Goal: Task Accomplishment & Management: Complete application form

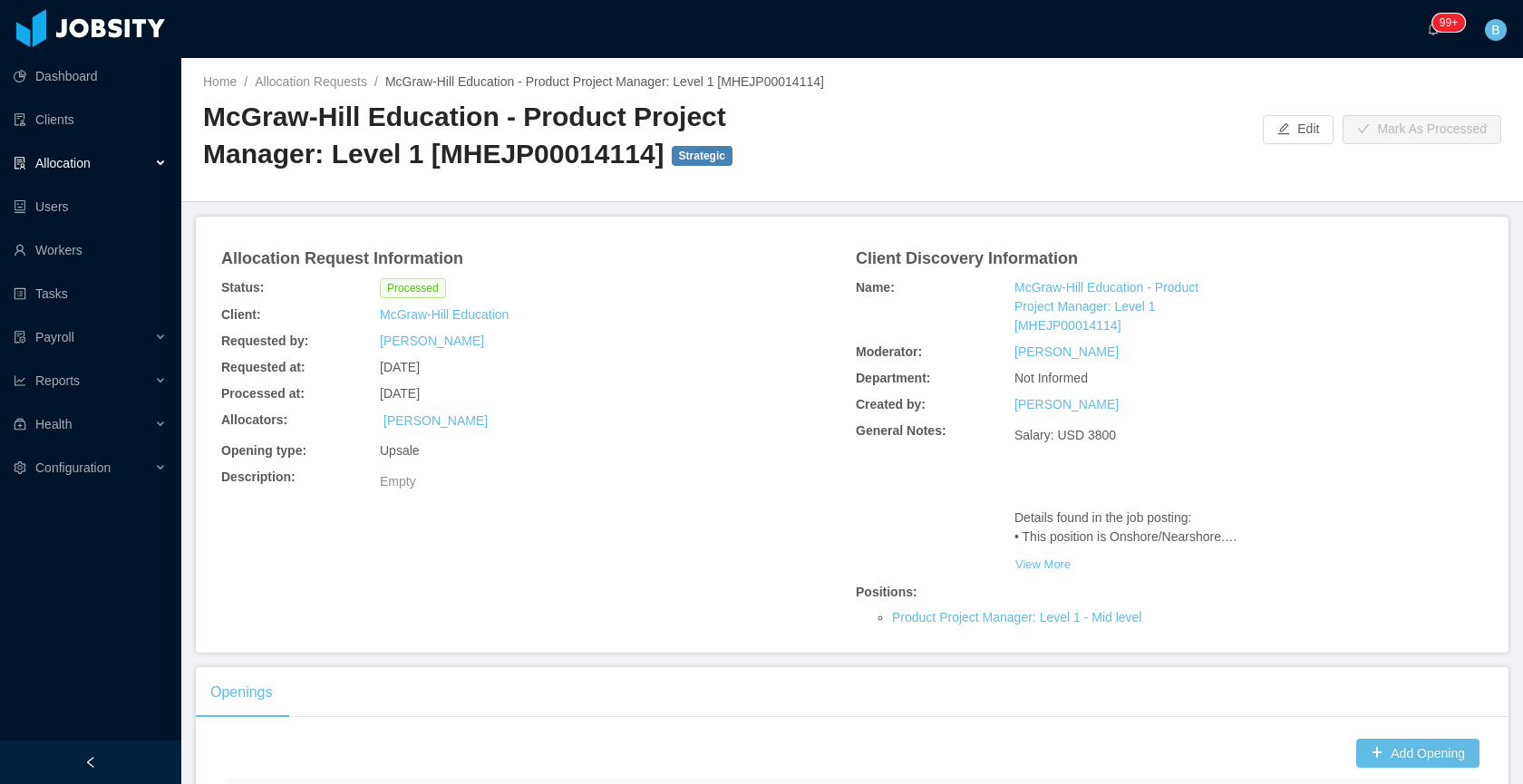
click at [990, 46] on div "··· 99+ ··· B ···" at bounding box center [761, 29] width 1526 height 58
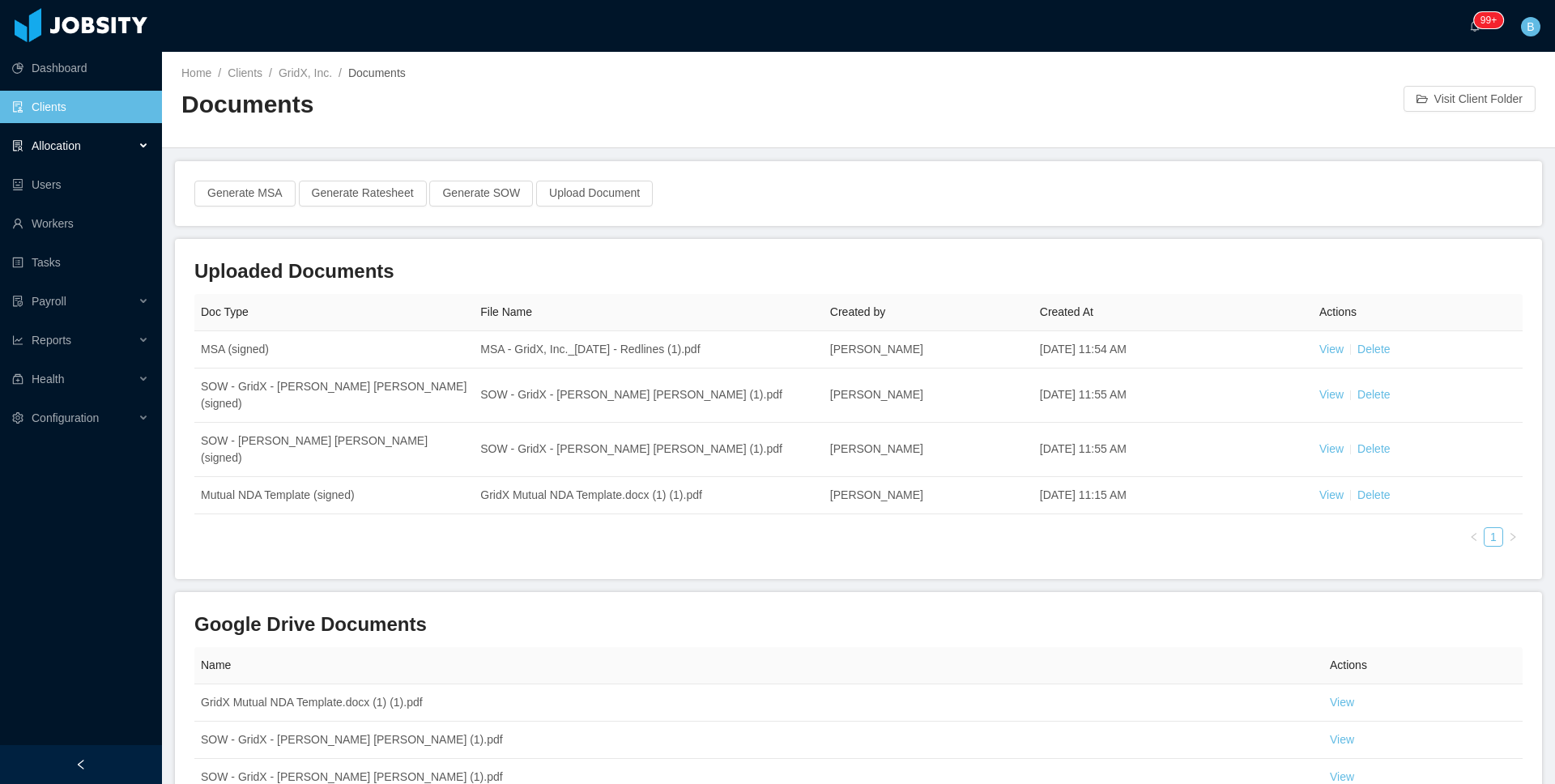
click at [94, 148] on div "Allocation" at bounding box center [81, 145] width 162 height 33
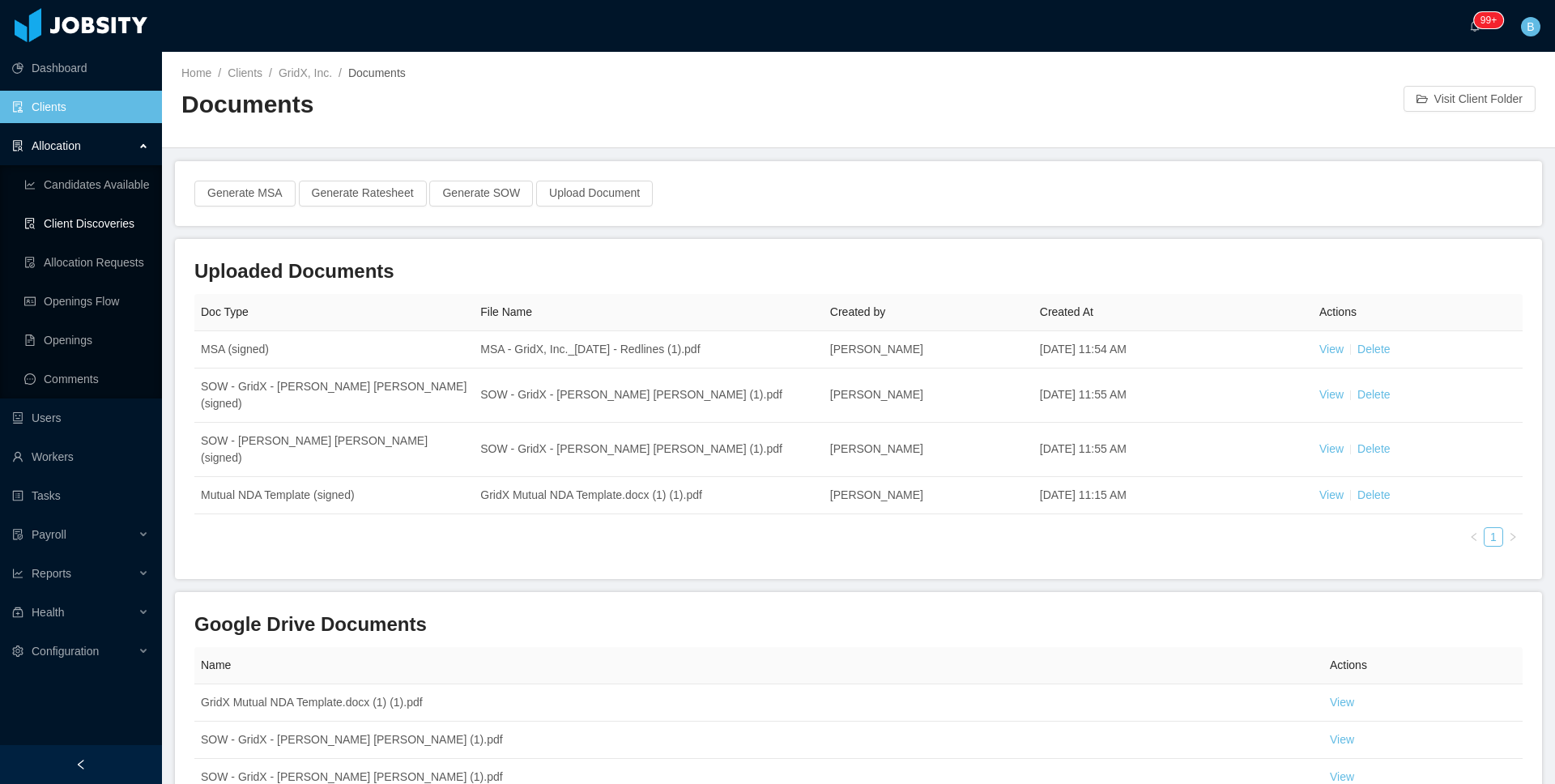
click at [82, 222] on link "Client Discoveries" at bounding box center [86, 223] width 125 height 33
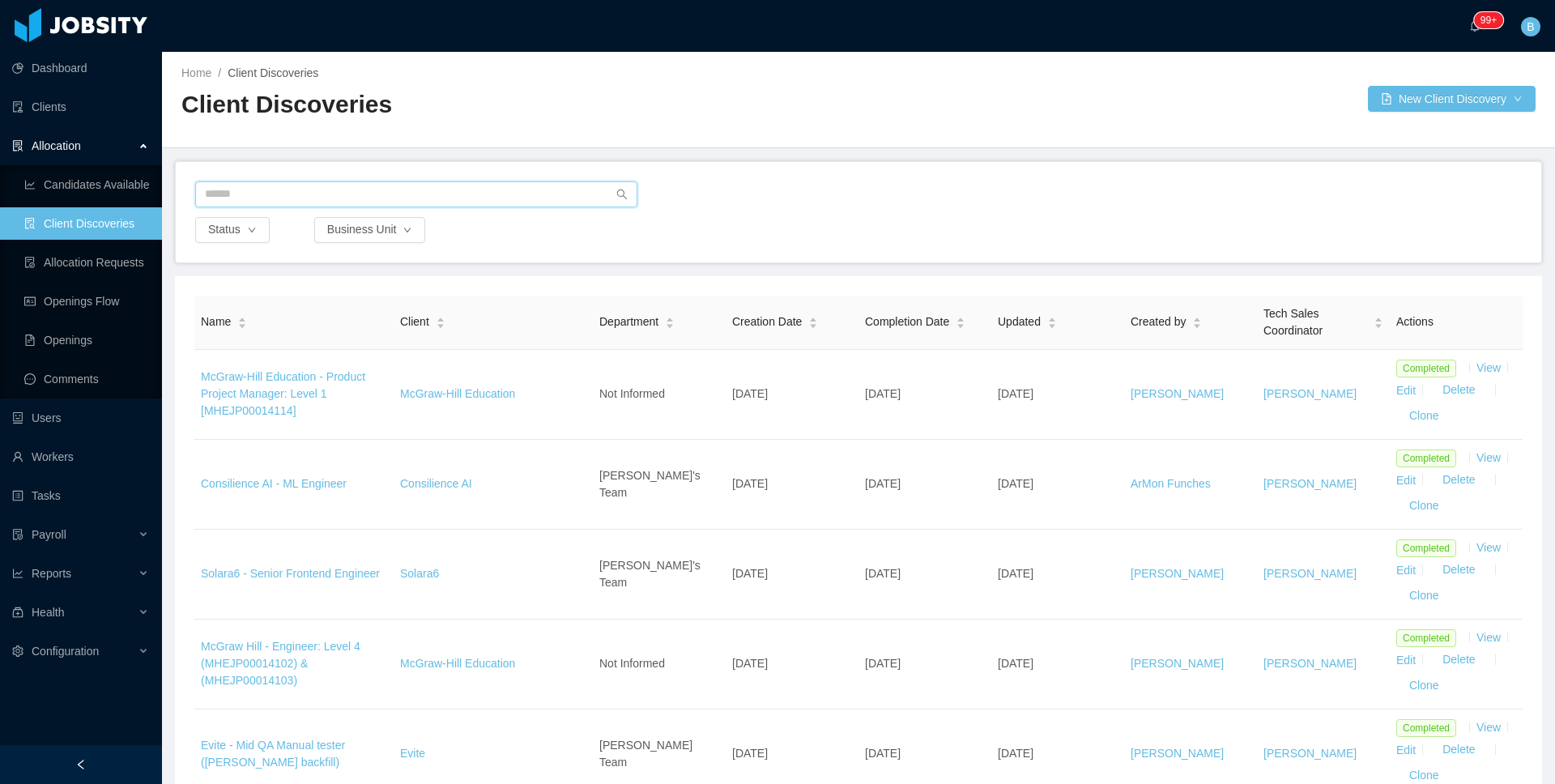
click at [299, 196] on input "text" at bounding box center [417, 194] width 443 height 26
drag, startPoint x: 876, startPoint y: 180, endPoint x: 910, endPoint y: 183, distance: 34.1
click at [877, 180] on div "Status Business Unit" at bounding box center [858, 212] width 1366 height 101
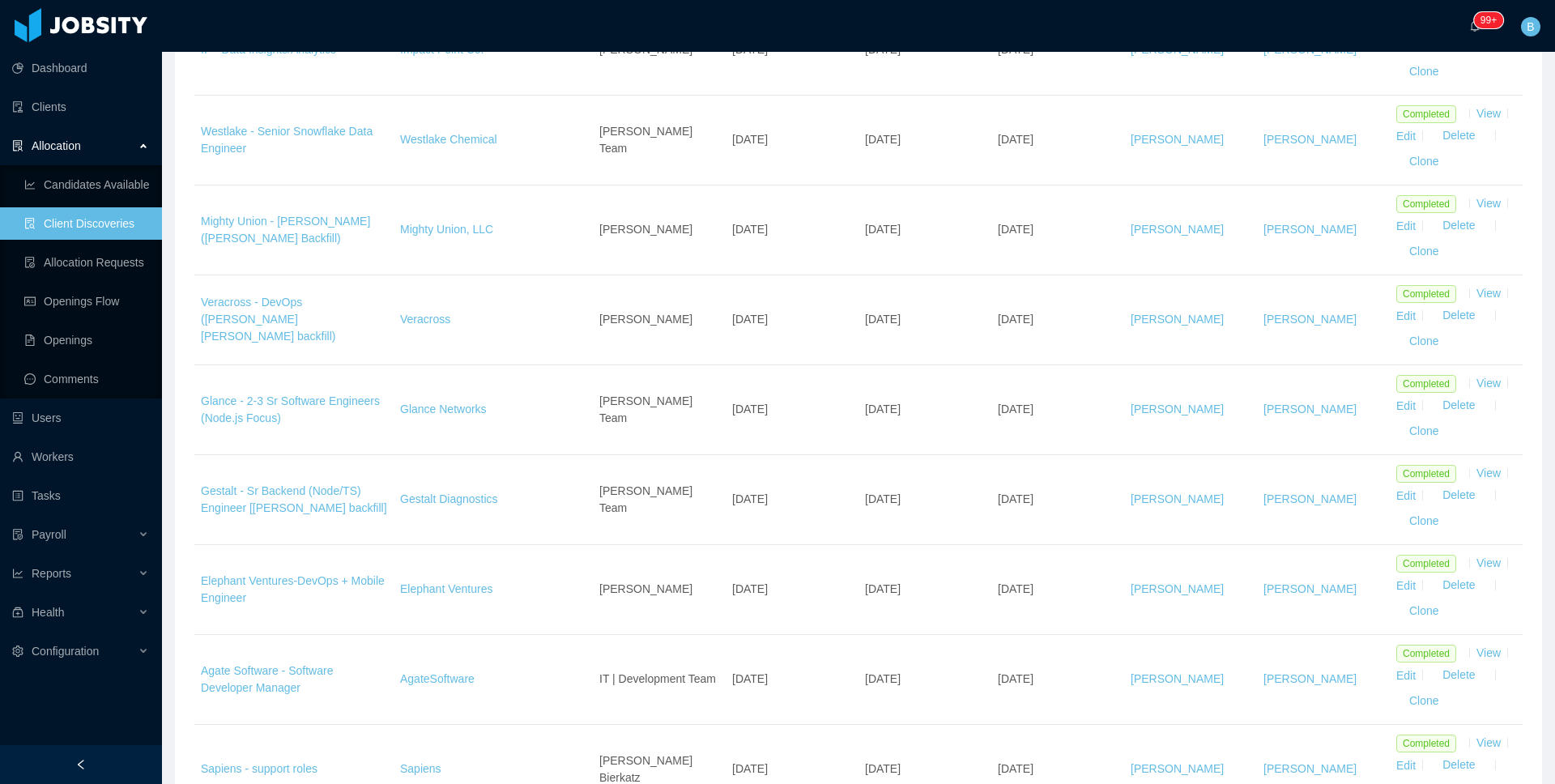
scroll to position [2089, 0]
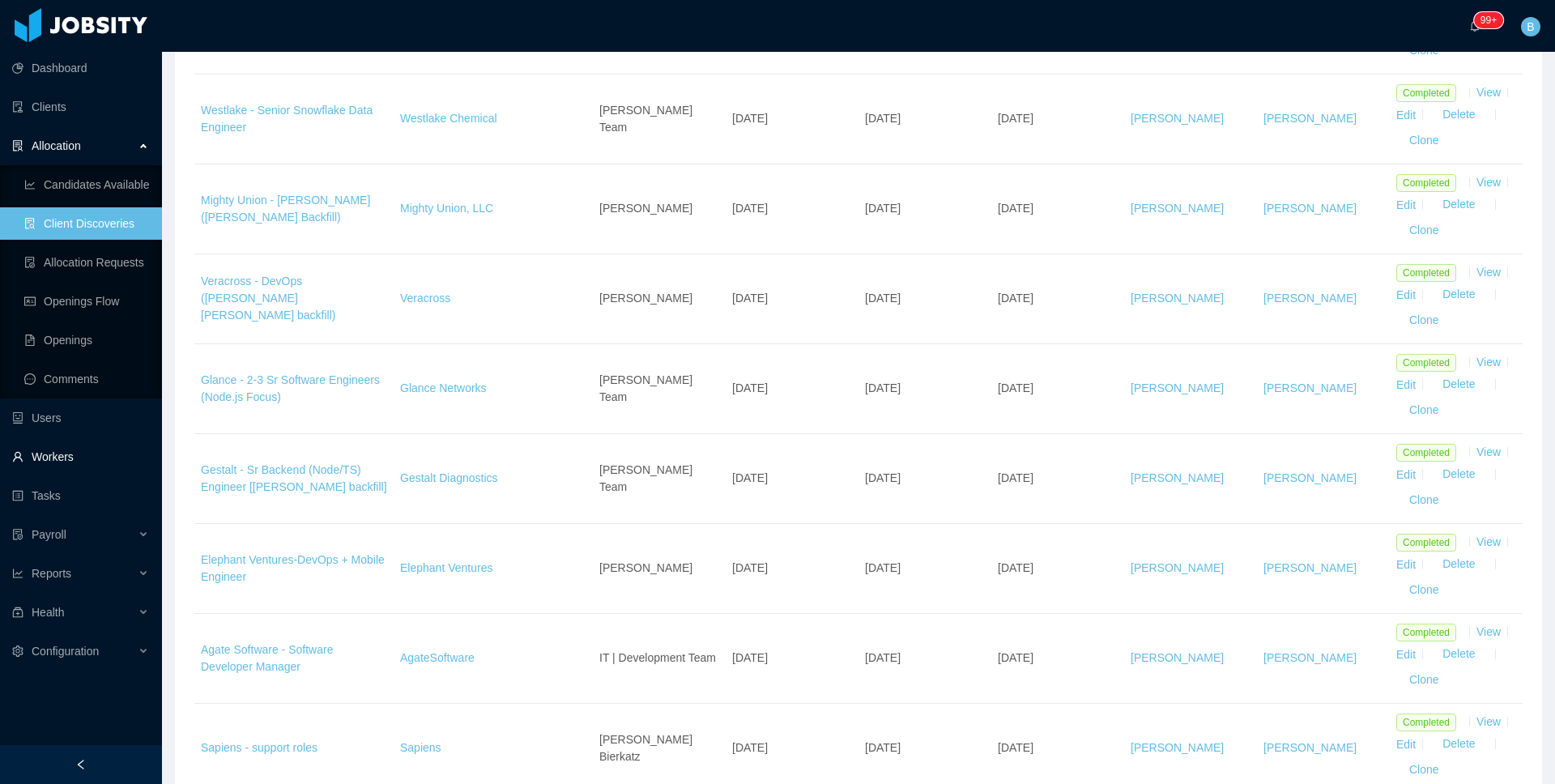
click at [58, 449] on link "Workers" at bounding box center [81, 457] width 137 height 33
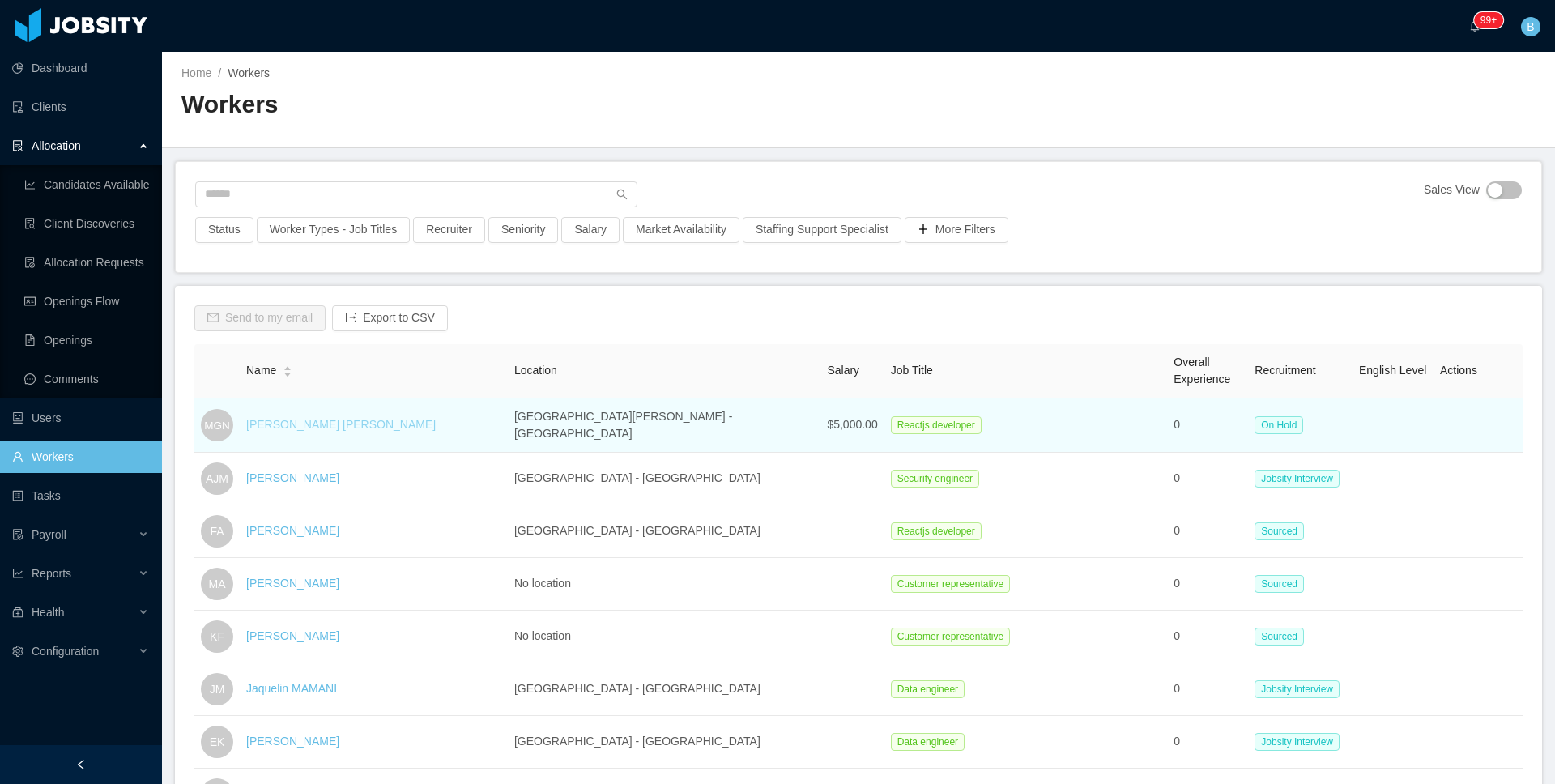
click at [298, 428] on link "Matías Gabriel Navarro" at bounding box center [341, 424] width 189 height 13
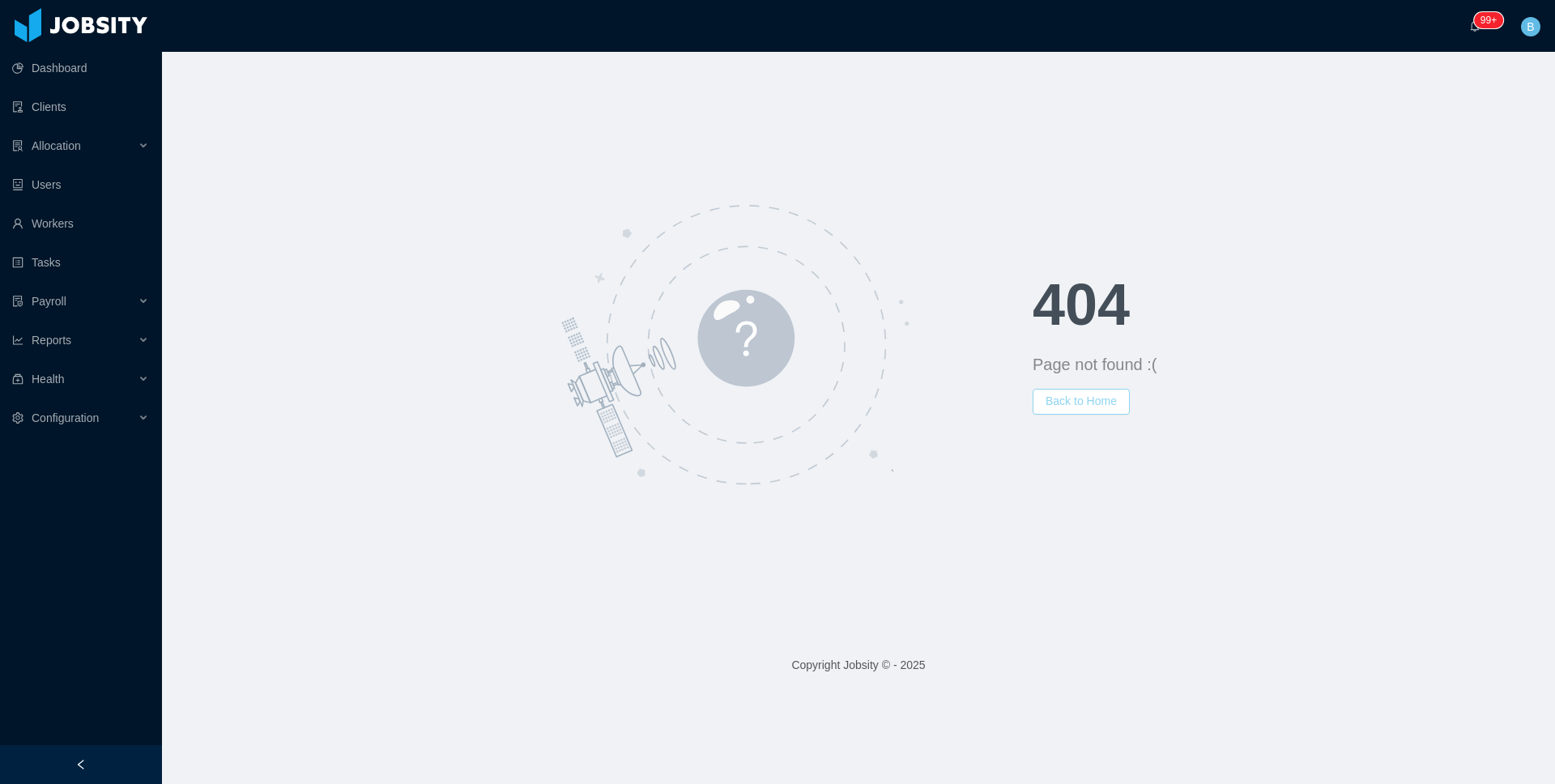
click at [1076, 403] on button "Back to Home" at bounding box center [1082, 401] width 97 height 26
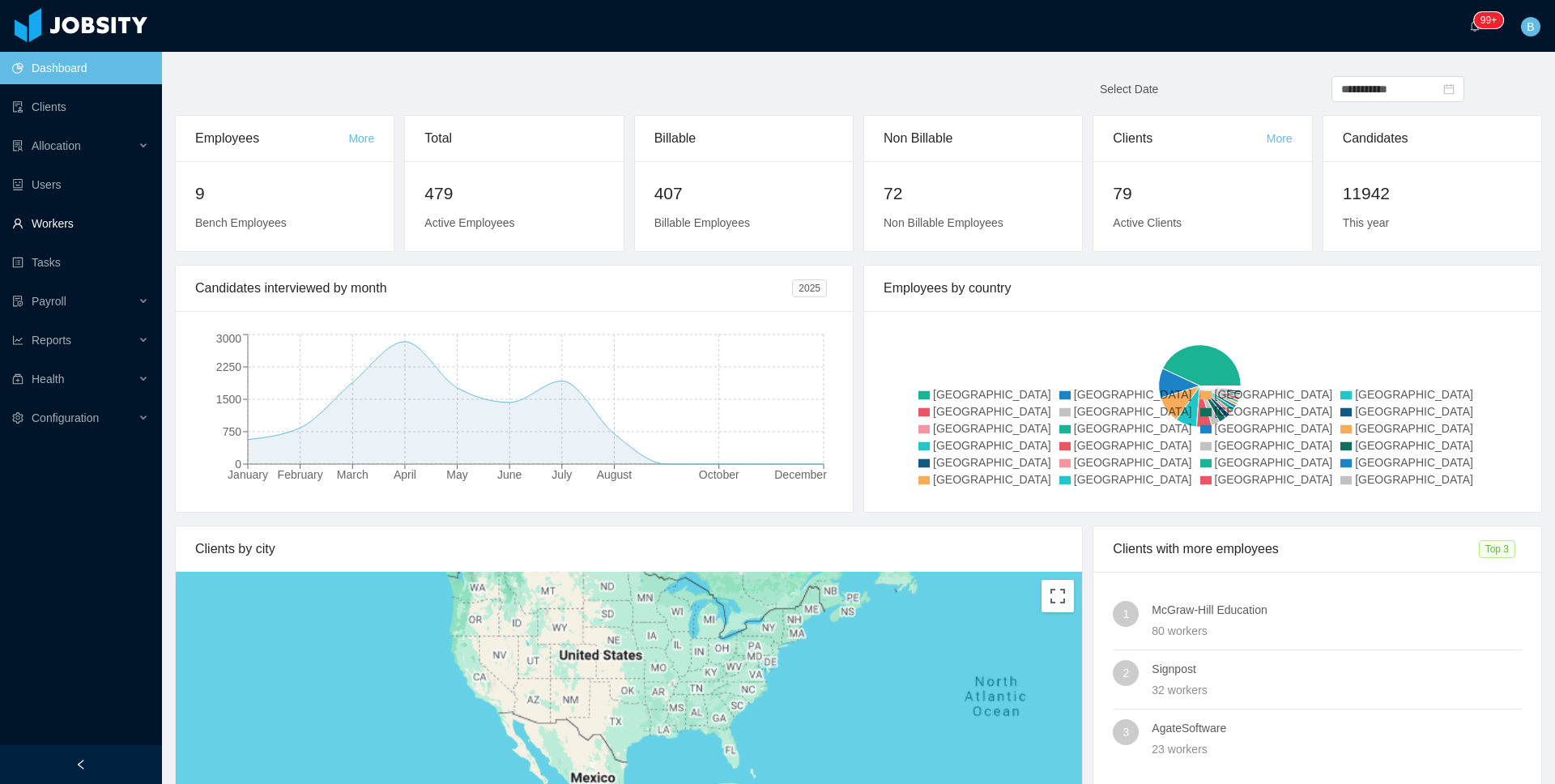
click at [109, 220] on link "Workers" at bounding box center [81, 223] width 137 height 33
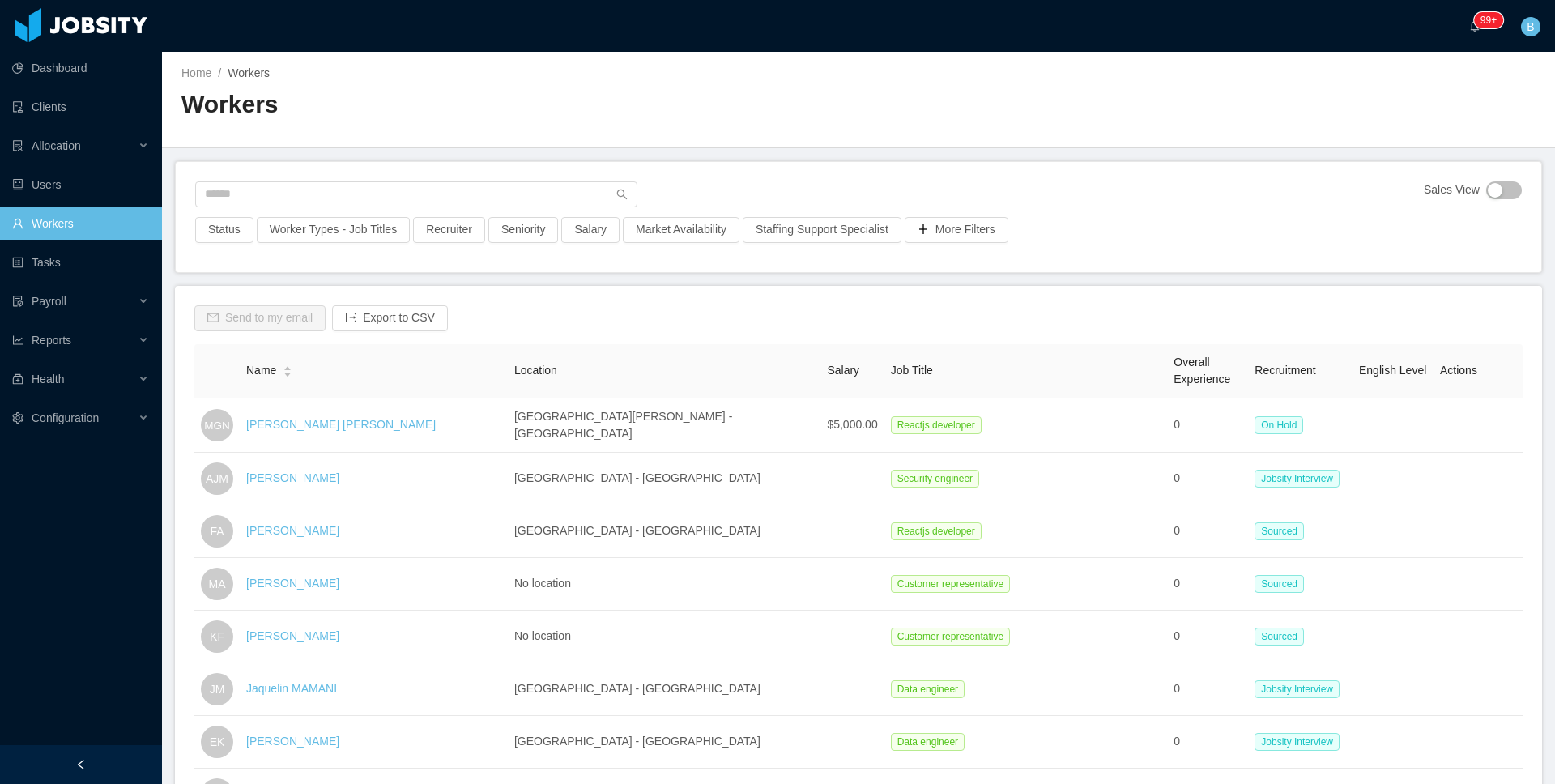
click at [298, 179] on div "Sales View Status Worker Types - Job Titles Recruiter Seniority Salary Market A…" at bounding box center [858, 217] width 1366 height 110
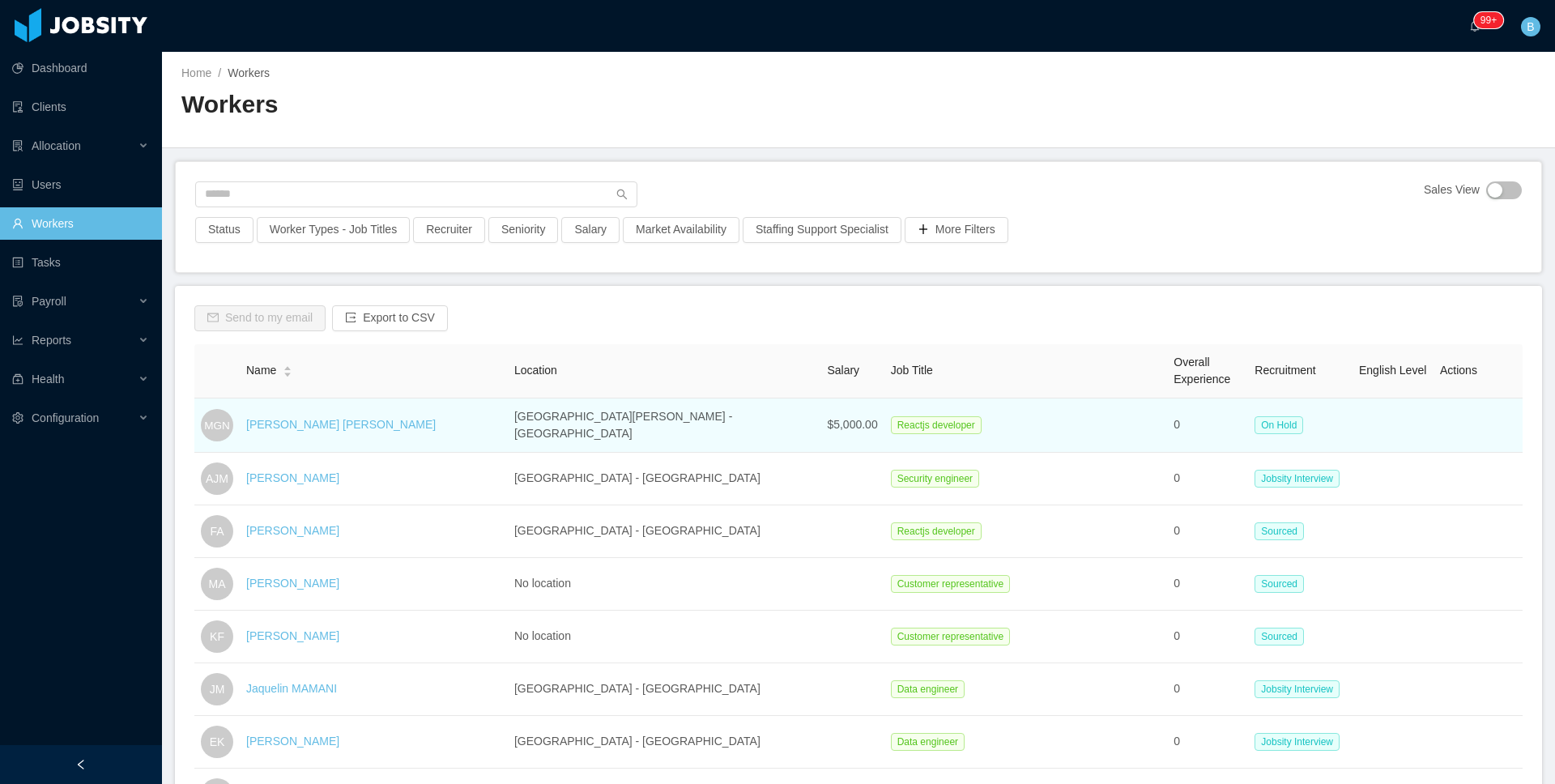
click at [292, 431] on div "Matías Gabriel Navarro" at bounding box center [341, 424] width 189 height 17
click at [292, 424] on link "Matías Gabriel Navarro" at bounding box center [341, 424] width 189 height 13
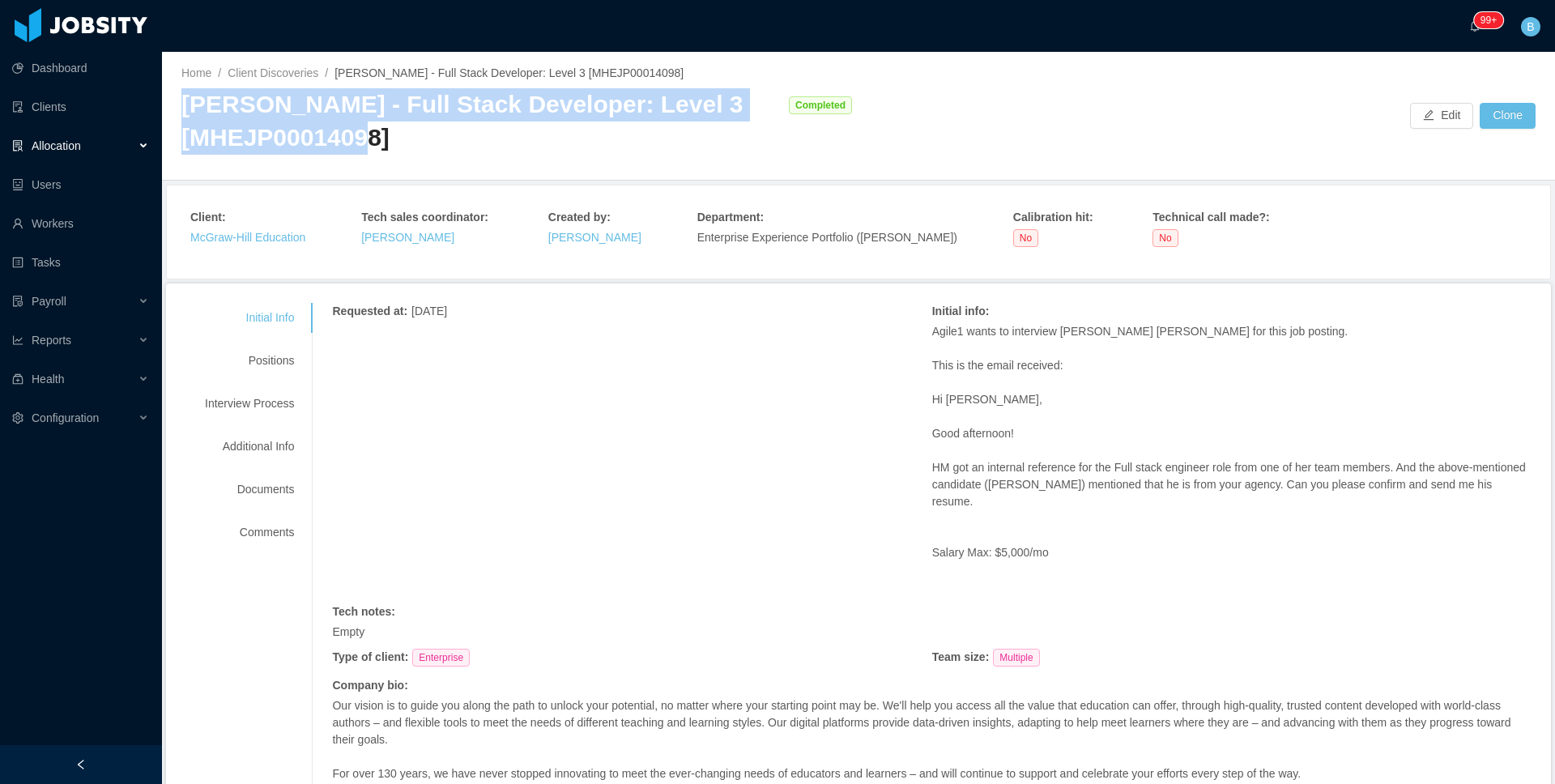
drag, startPoint x: 423, startPoint y: 142, endPoint x: 163, endPoint y: 118, distance: 261.1
click at [163, 118] on div "Home / Client Discoveries / [PERSON_NAME] - Full Stack Developer: Level 3 [MHEJ…" at bounding box center [858, 117] width 1393 height 129
copy div "[PERSON_NAME] - Full Stack Developer: Level 3 [MHEJP00014098]"
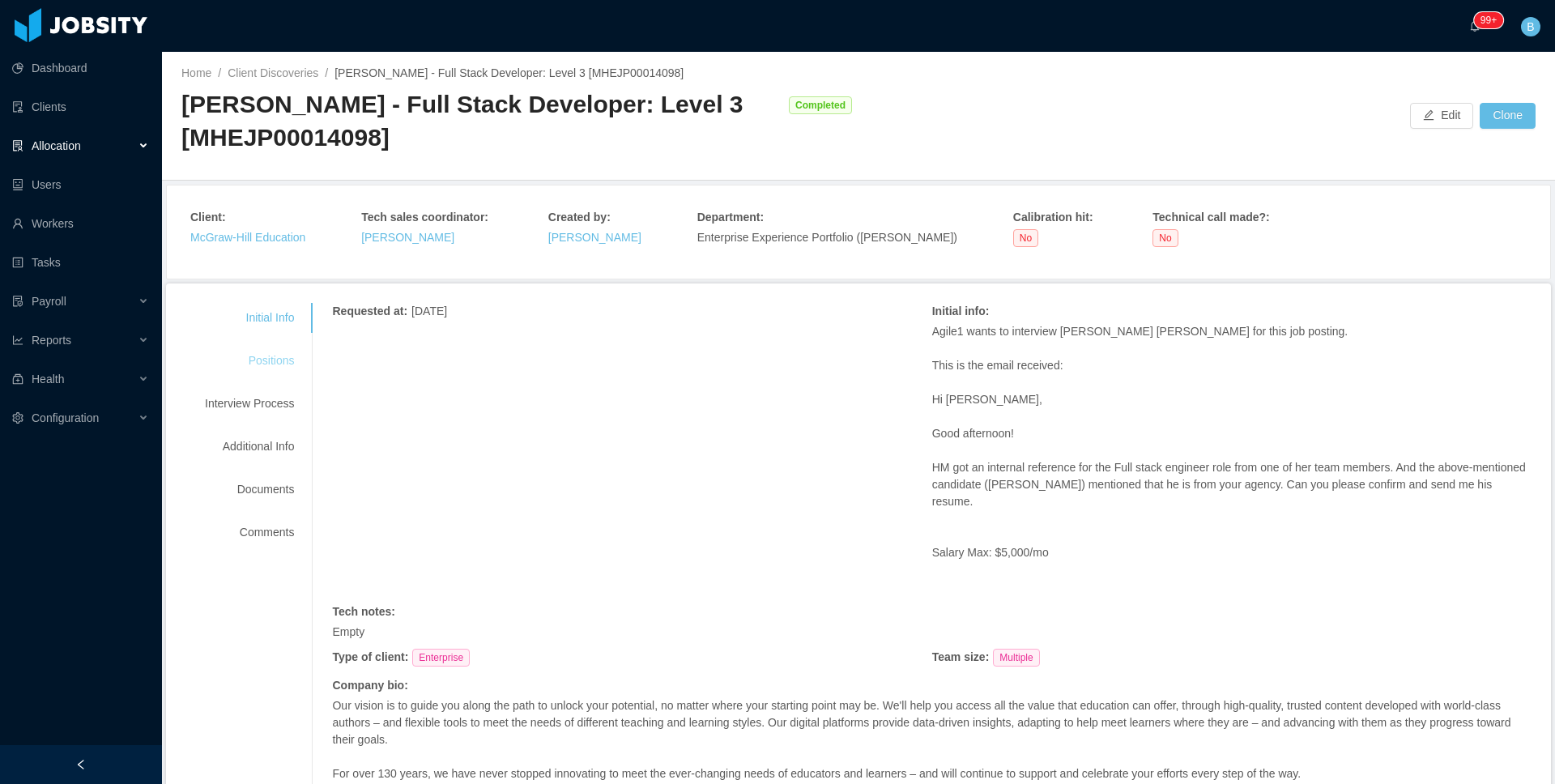
click at [266, 357] on div "Positions" at bounding box center [250, 361] width 128 height 30
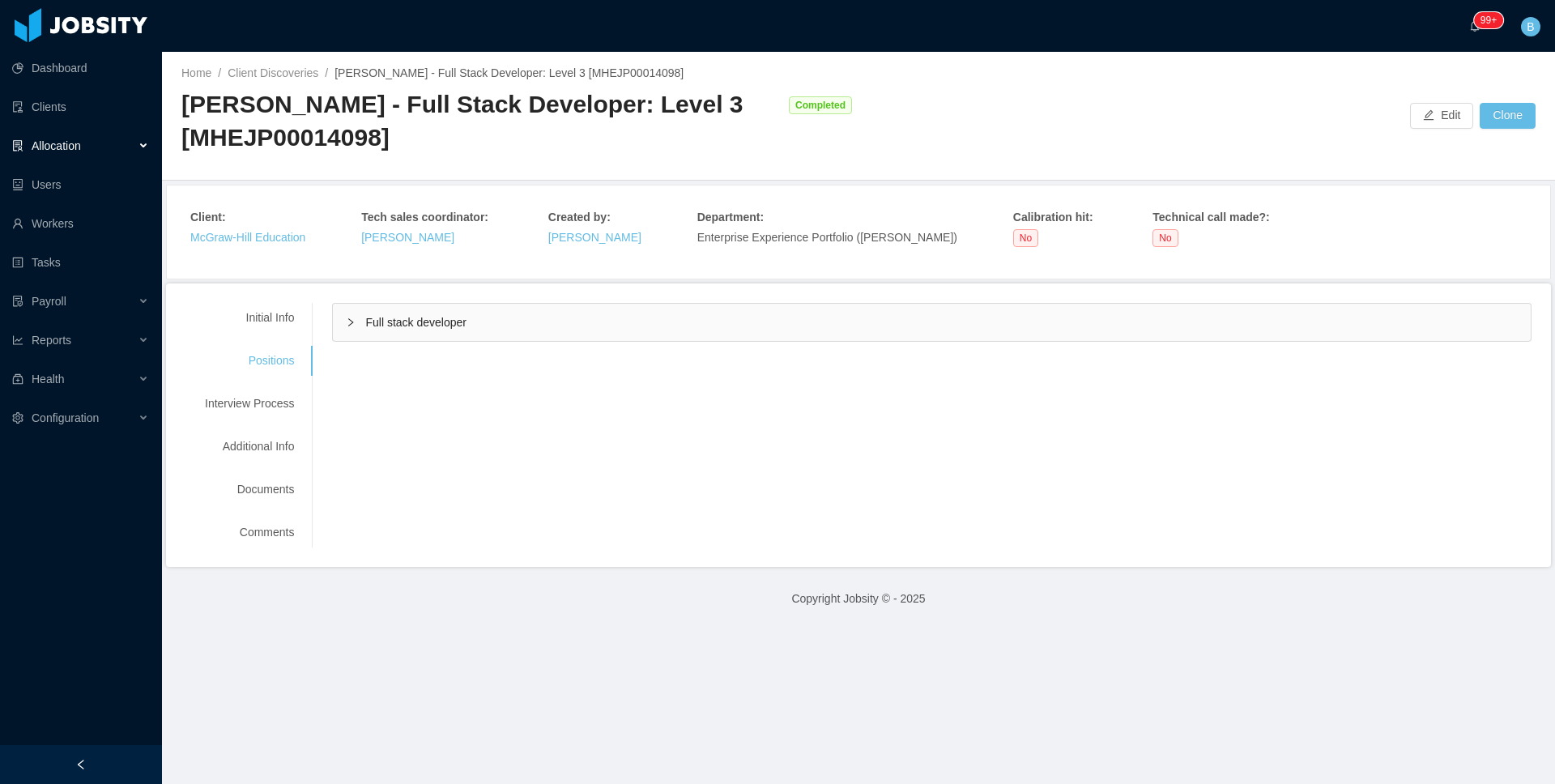
click at [406, 325] on span "Full stack developer" at bounding box center [416, 322] width 101 height 13
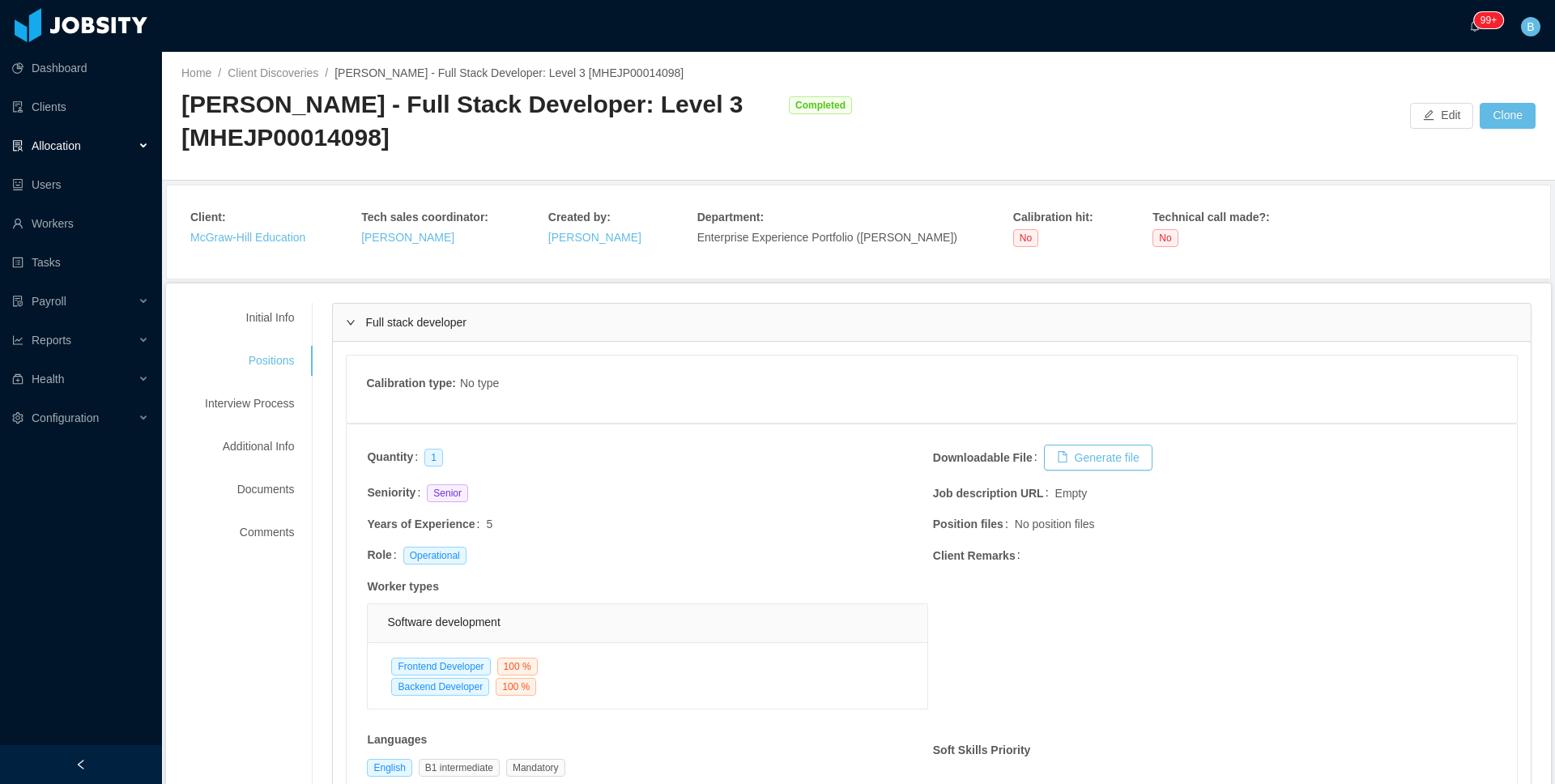
click at [66, 158] on div "Allocation" at bounding box center [81, 145] width 162 height 33
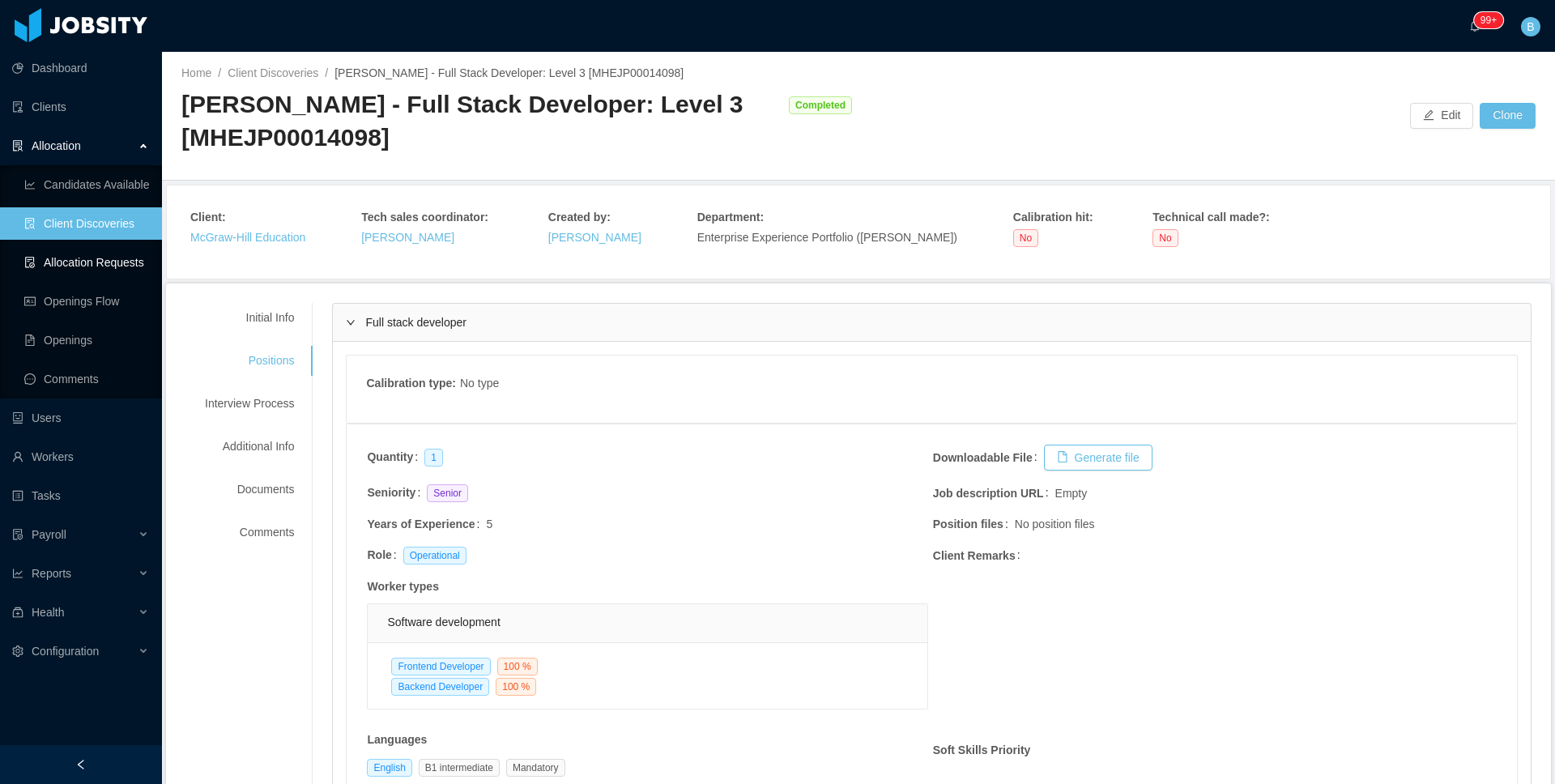
click at [60, 260] on link "Allocation Requests" at bounding box center [86, 262] width 125 height 33
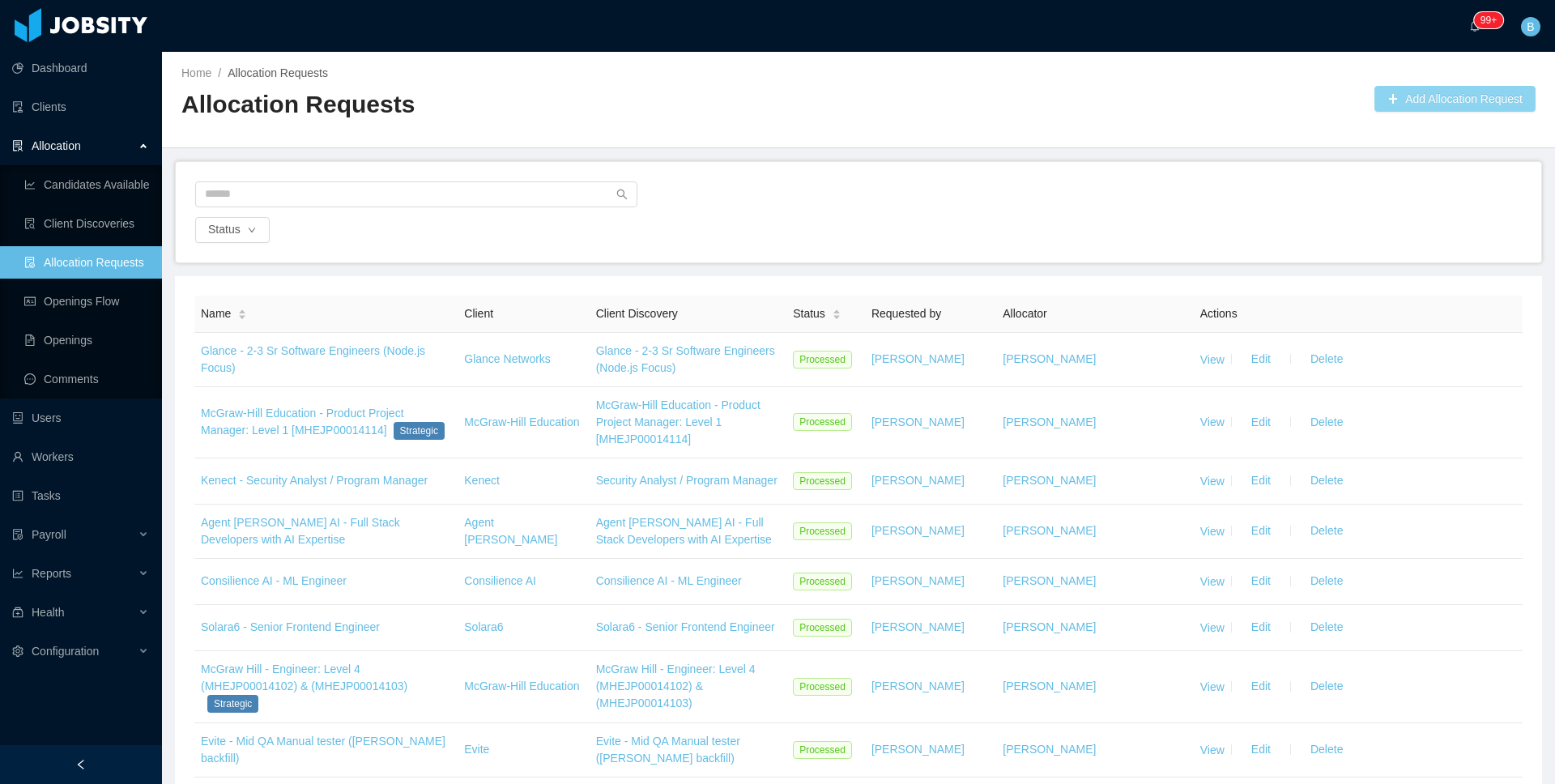
click at [1413, 103] on button "Add Allocation Request" at bounding box center [1455, 98] width 161 height 26
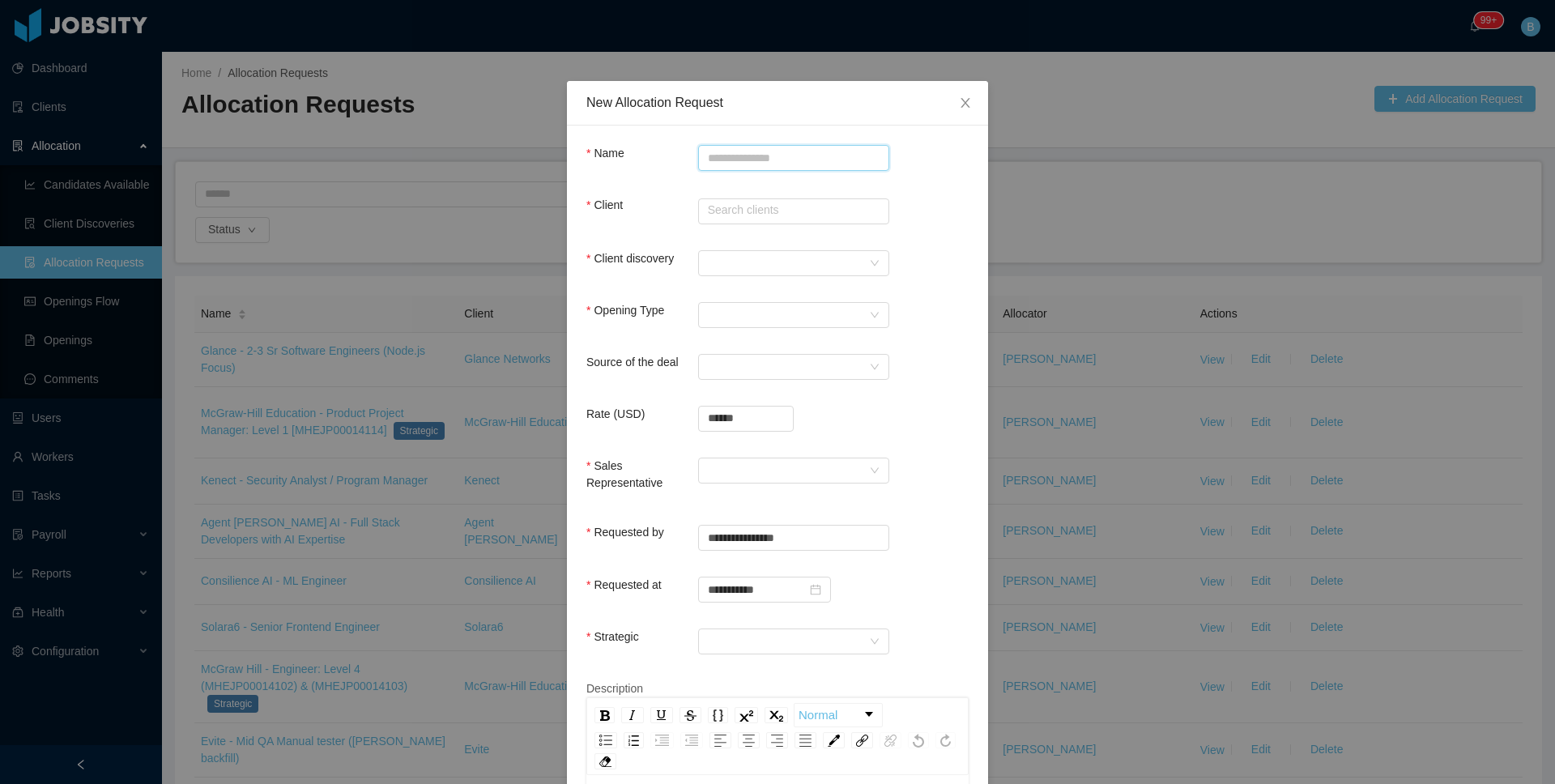
click at [812, 148] on input "Name" at bounding box center [794, 158] width 191 height 26
paste input "**********"
type input "**********"
drag, startPoint x: 428, startPoint y: 267, endPoint x: 273, endPoint y: 258, distance: 155.3
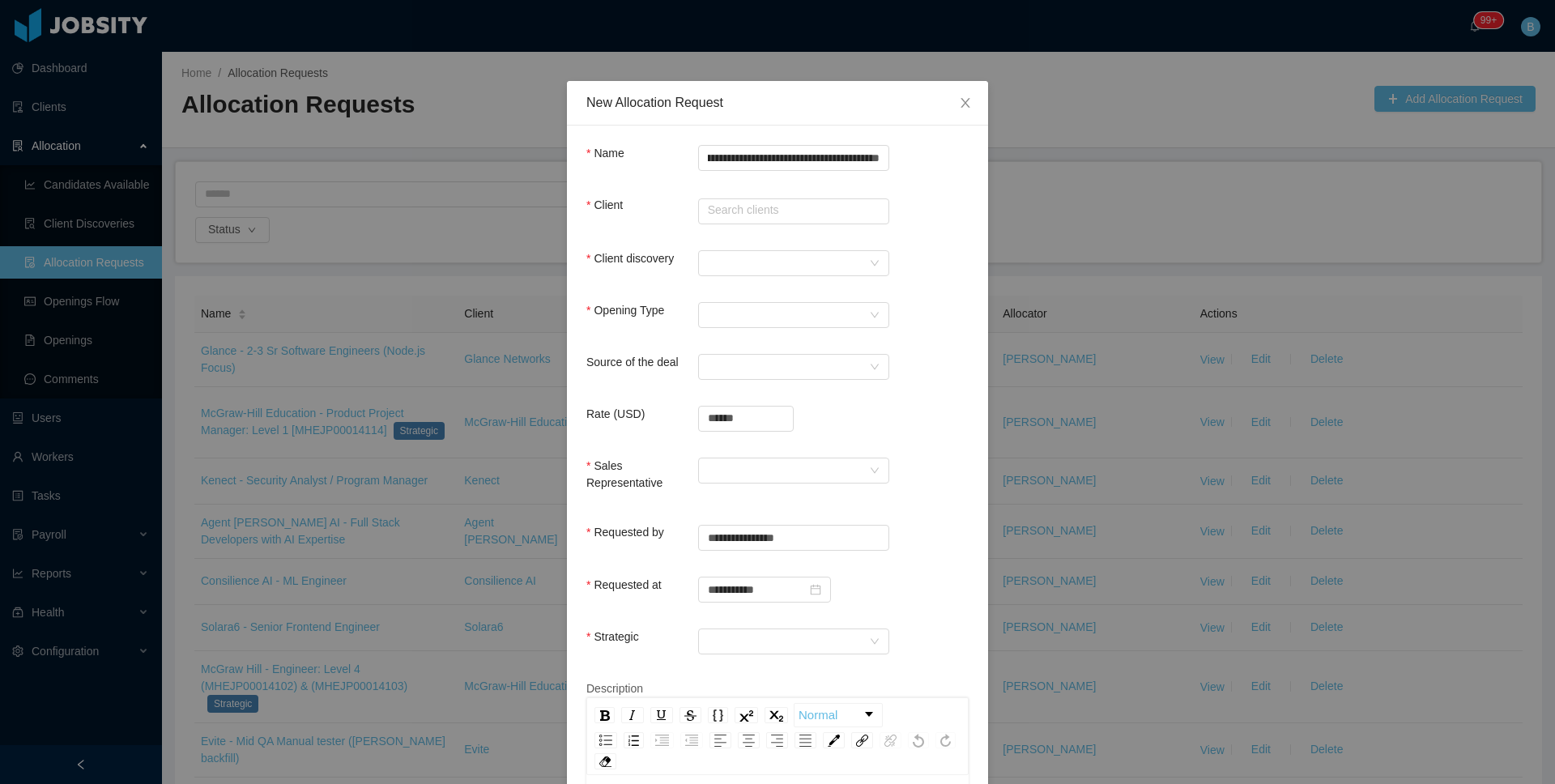
click at [428, 266] on div "**********" at bounding box center [777, 392] width 1555 height 784
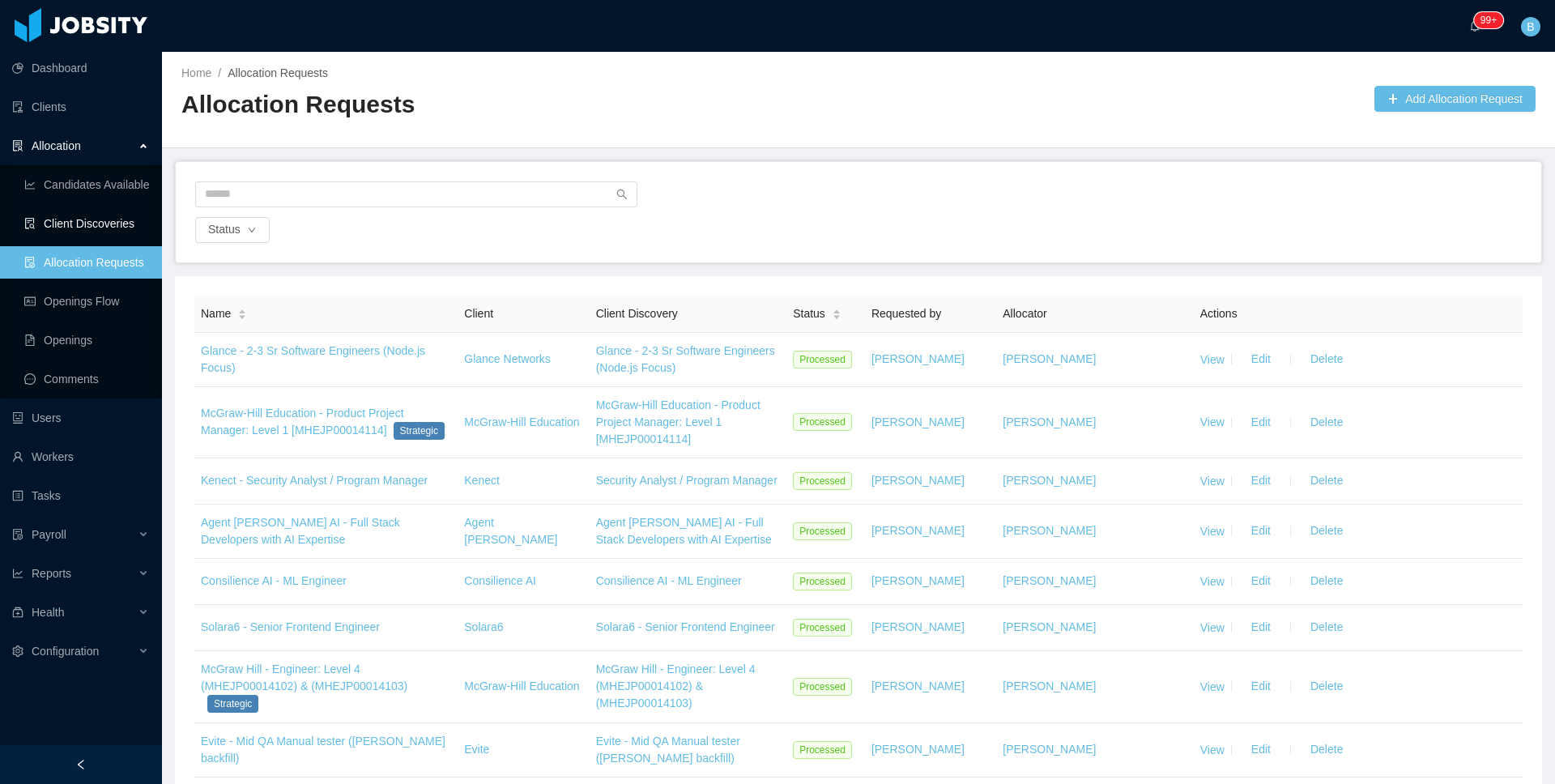
click at [87, 223] on link "Client Discoveries" at bounding box center [86, 223] width 125 height 33
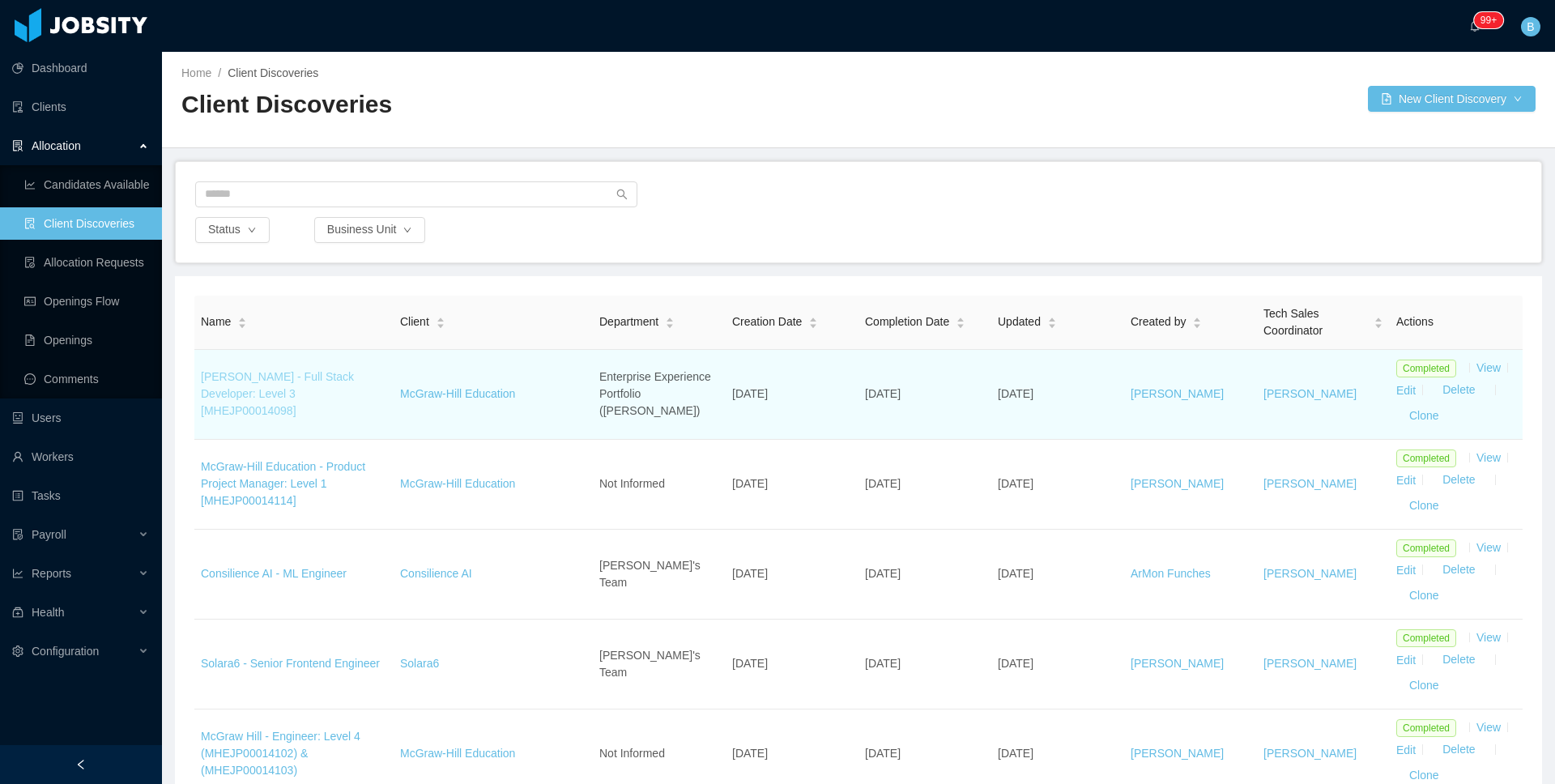
click at [276, 383] on link "[PERSON_NAME] - Full Stack Developer: Level 3 [MHEJP00014098]" at bounding box center [277, 393] width 153 height 47
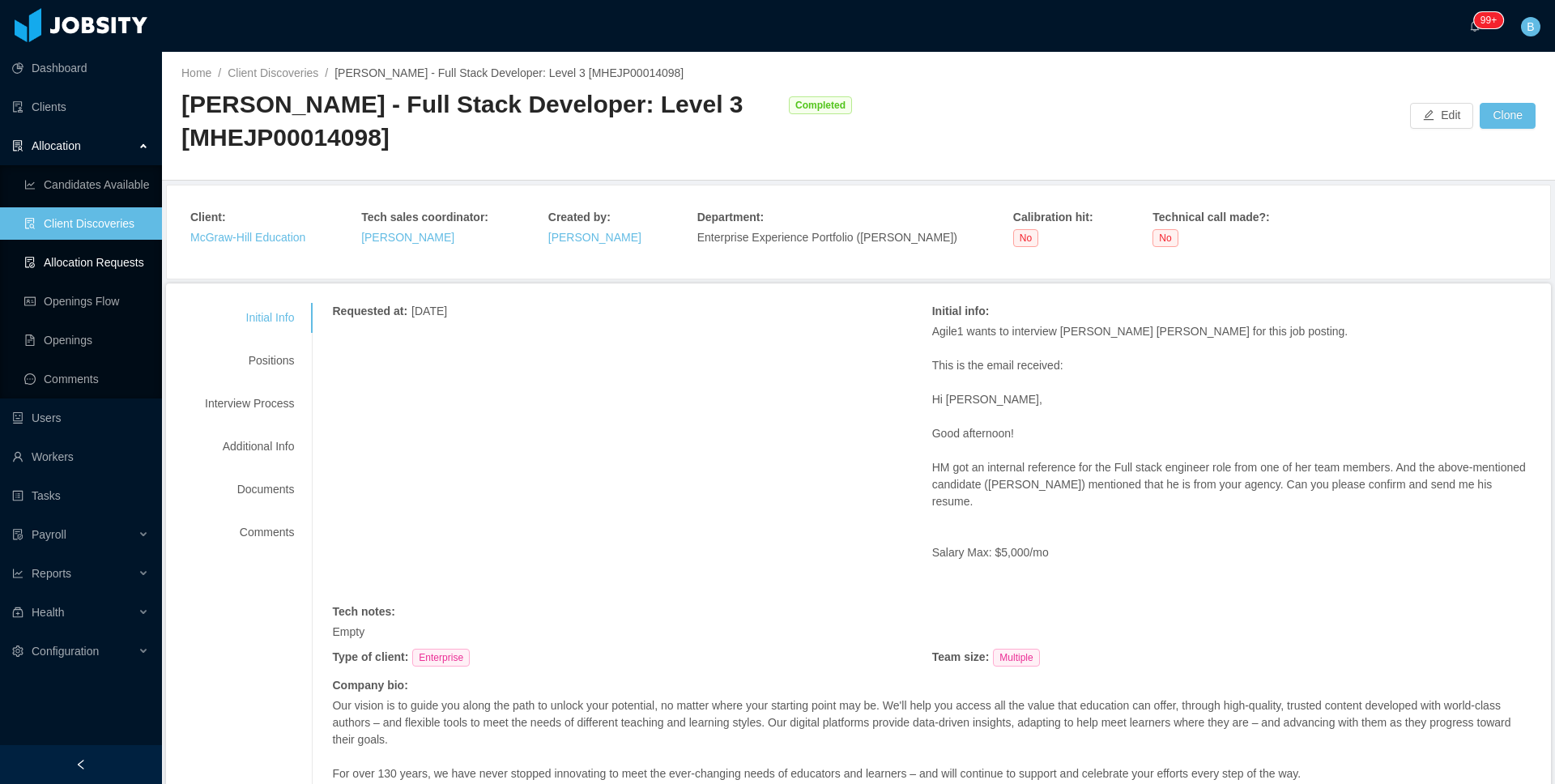
click at [54, 269] on link "Allocation Requests" at bounding box center [86, 262] width 125 height 33
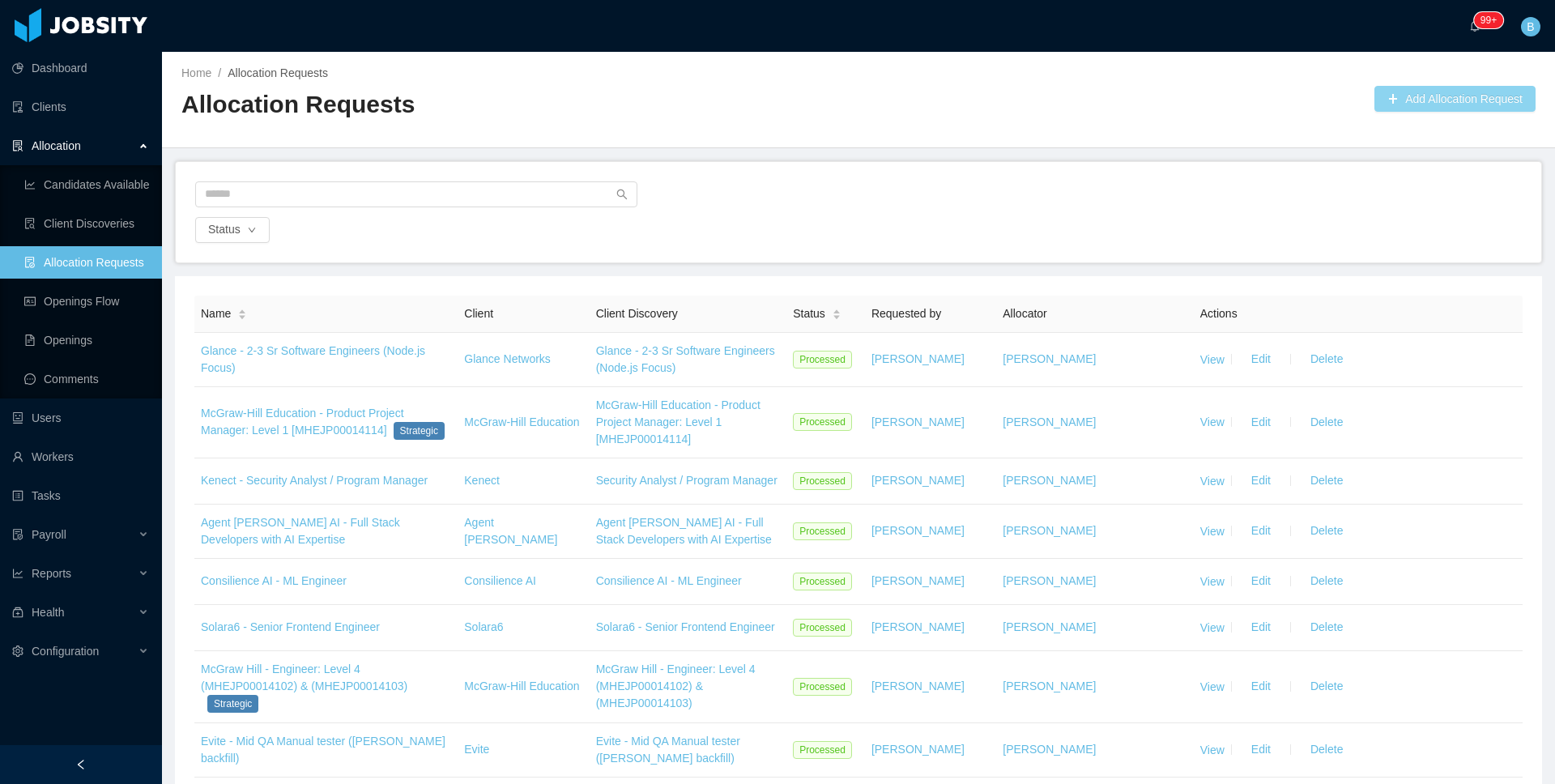
click at [1418, 96] on button "Add Allocation Request" at bounding box center [1455, 98] width 161 height 26
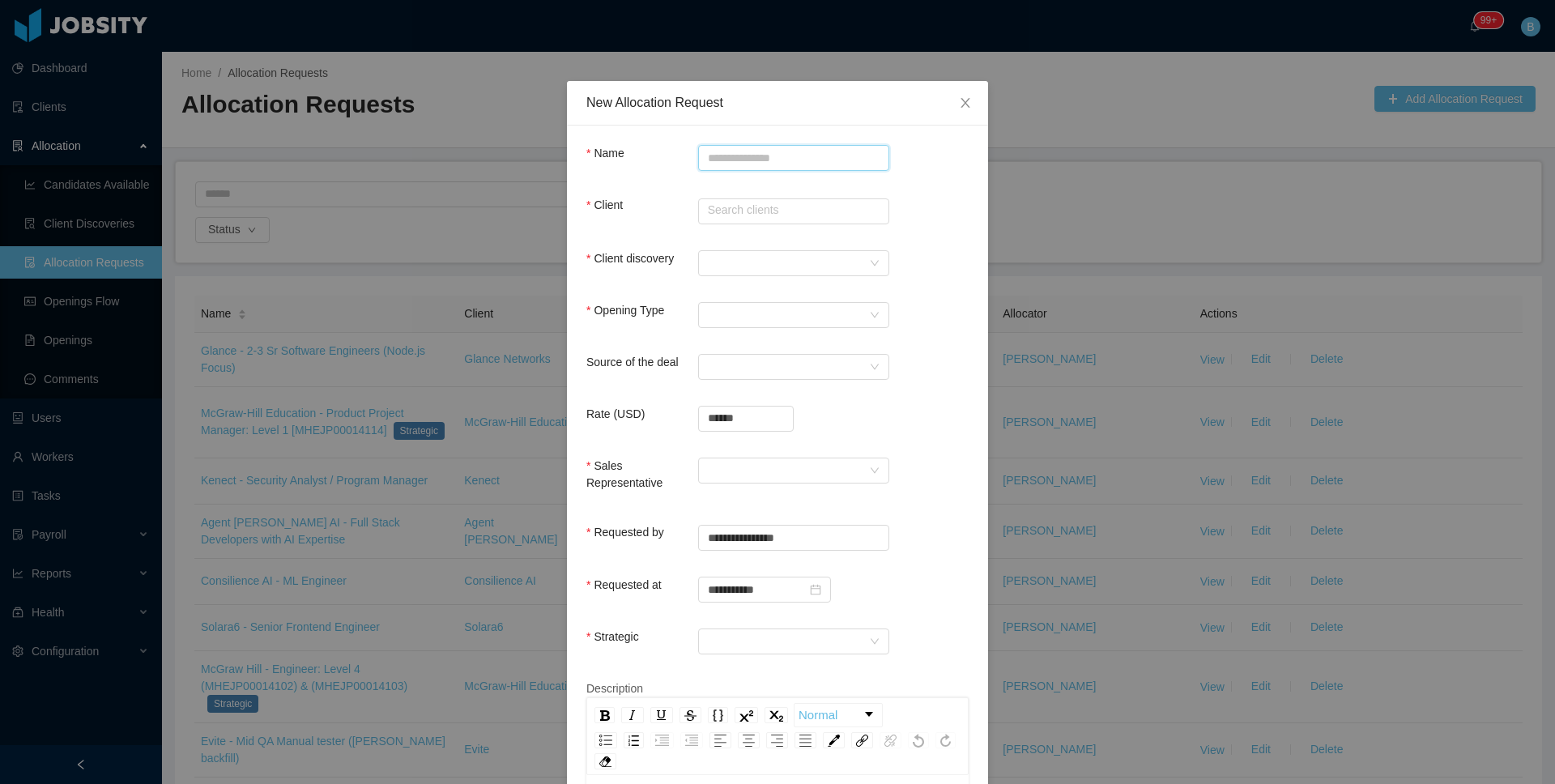
click at [835, 150] on input "Name" at bounding box center [794, 158] width 191 height 26
paste input "**********"
type input "**********"
click at [809, 210] on input "text" at bounding box center [794, 211] width 191 height 26
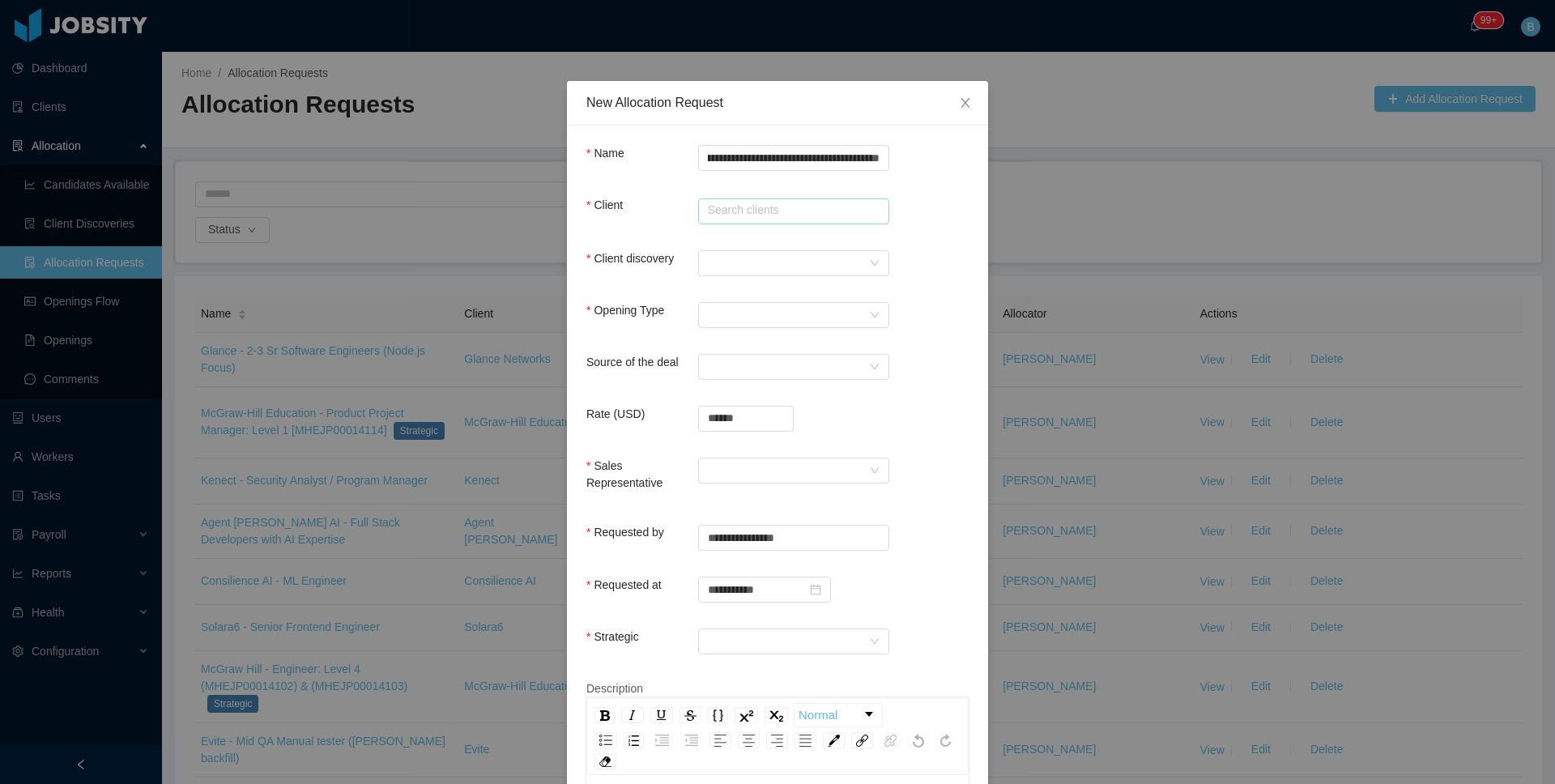
scroll to position [0, 0]
click at [751, 248] on li "McGraw-Hill Education" at bounding box center [788, 242] width 191 height 26
type input "**********"
click at [746, 261] on div at bounding box center [789, 263] width 161 height 24
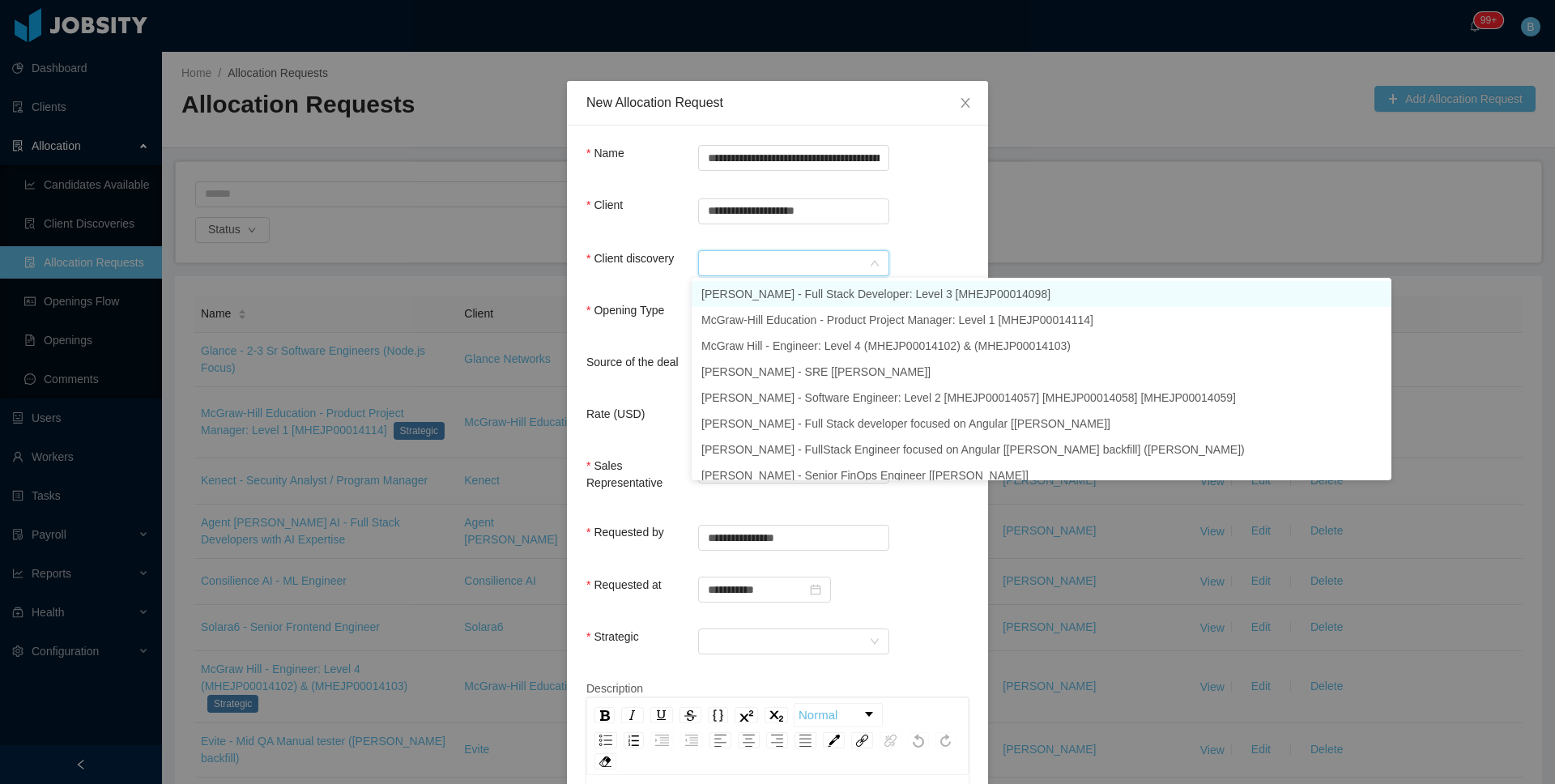
click at [751, 289] on li "[PERSON_NAME] - Full Stack Developer: Level 3 [MHEJP00014098]" at bounding box center [1042, 294] width 700 height 26
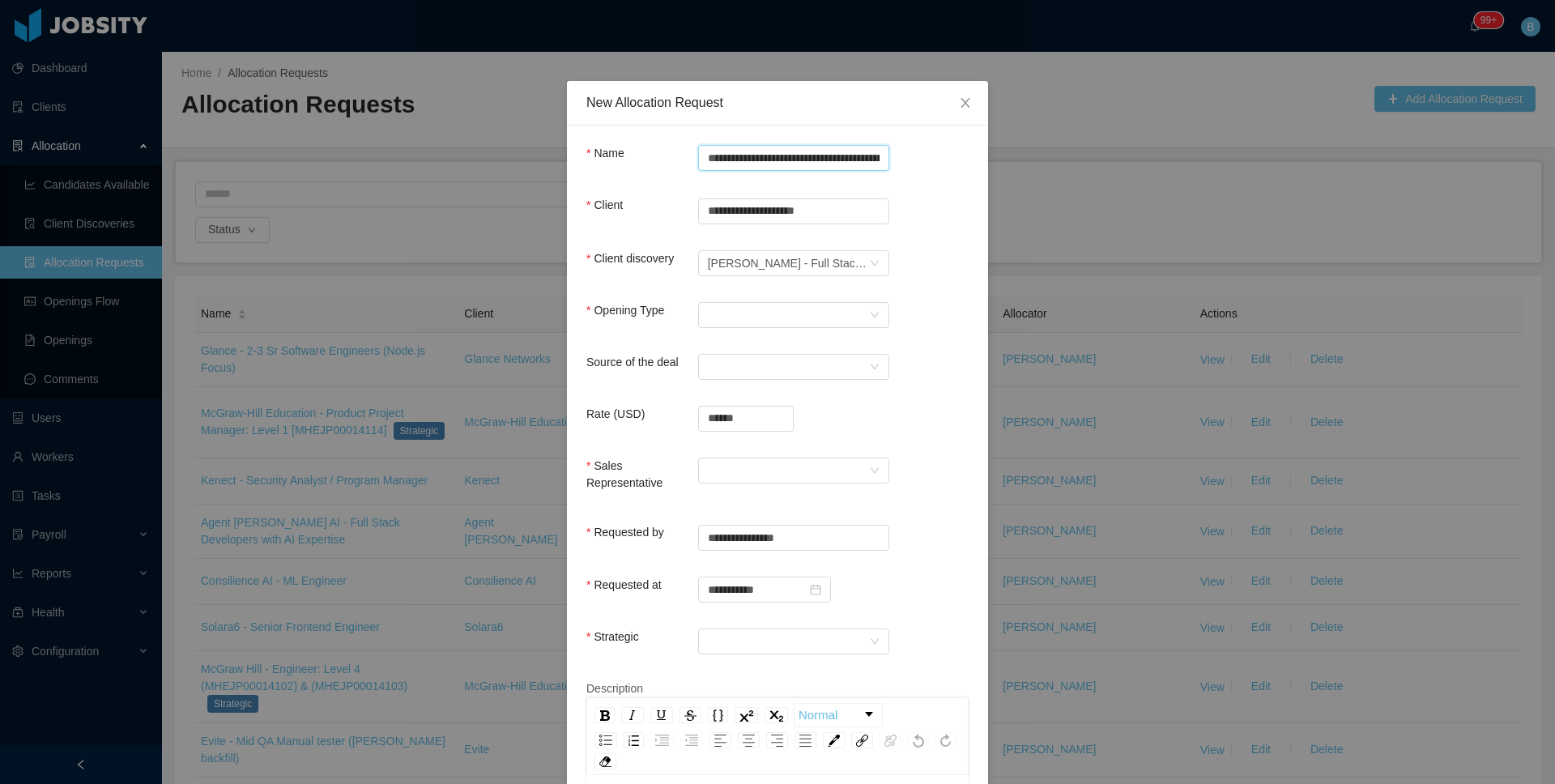
scroll to position [0, 160]
drag, startPoint x: 828, startPoint y: 158, endPoint x: 927, endPoint y: 151, distance: 99.2
click at [927, 151] on div "**********" at bounding box center [778, 161] width 382 height 33
click at [926, 235] on form "**********" at bounding box center [778, 511] width 382 height 732
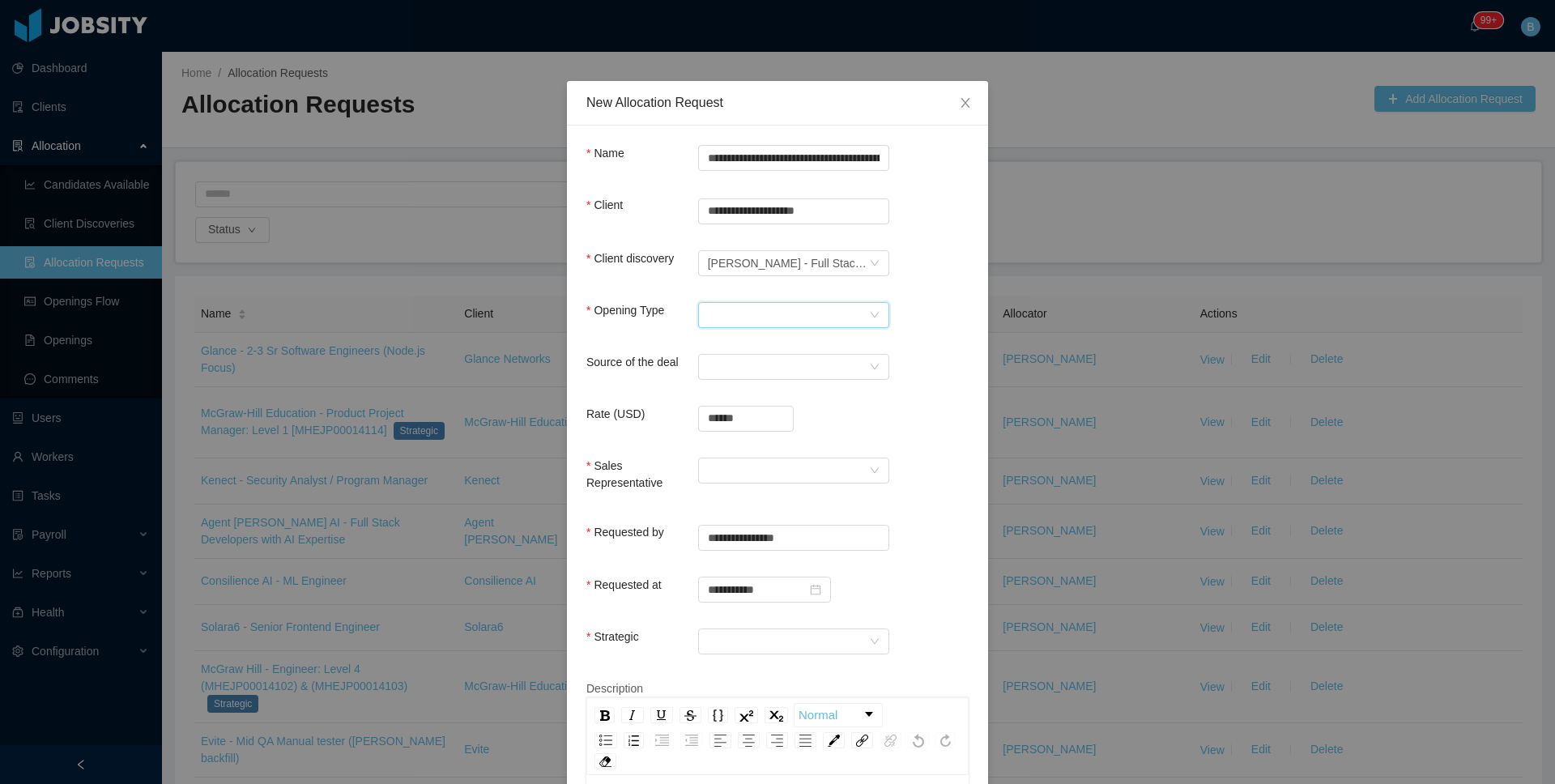
click at [751, 312] on div "Select Opening Type" at bounding box center [789, 314] width 161 height 24
click at [733, 383] on li "Upsale" at bounding box center [788, 371] width 191 height 26
click at [741, 363] on div "Select a Source" at bounding box center [789, 366] width 161 height 24
click at [753, 475] on li "Referral" at bounding box center [788, 475] width 191 height 26
click at [759, 417] on input "******" at bounding box center [746, 418] width 94 height 24
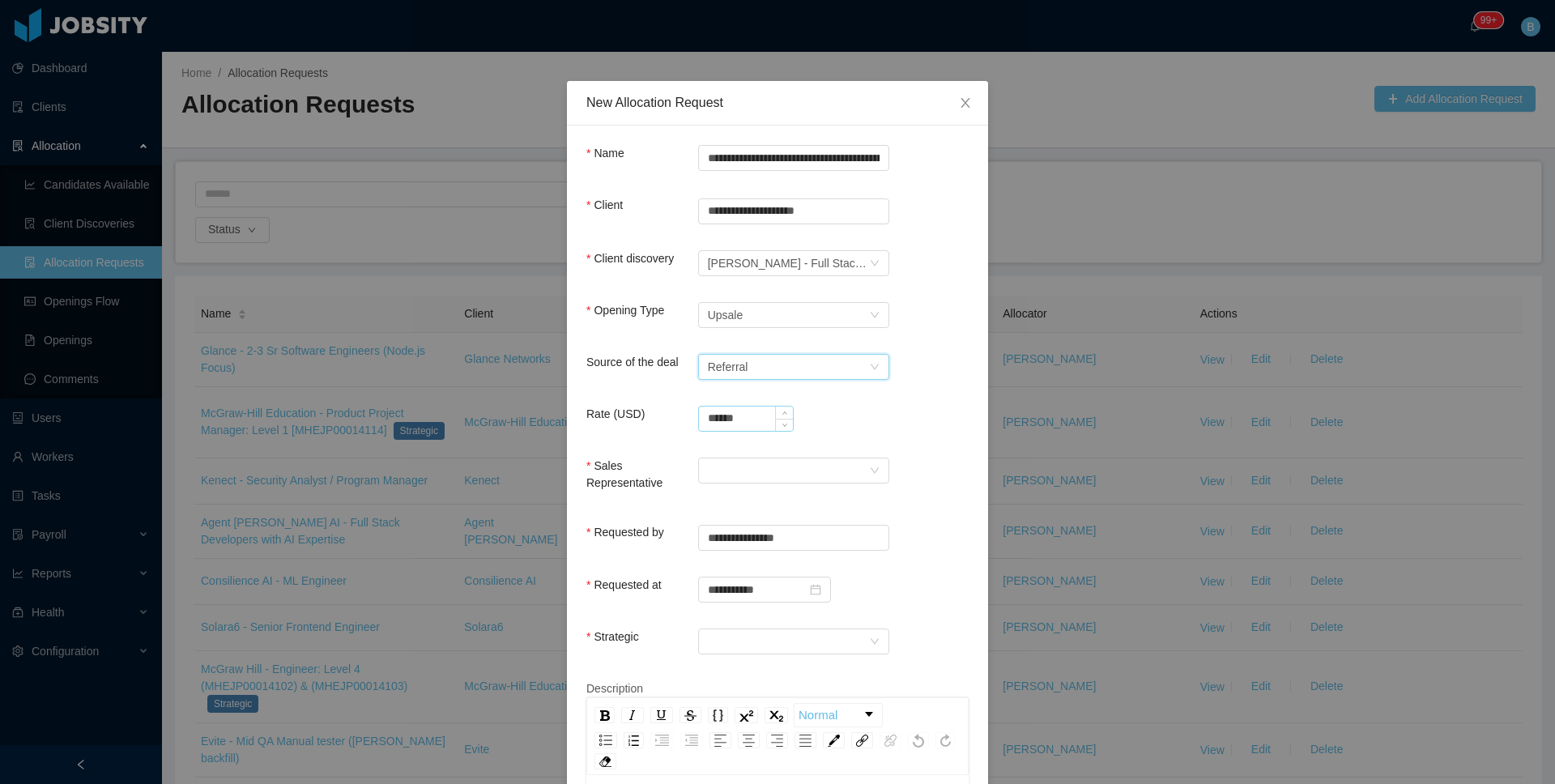
click at [759, 417] on input "******" at bounding box center [746, 418] width 94 height 24
type input "**********"
click at [802, 469] on div at bounding box center [789, 470] width 161 height 24
click at [768, 499] on li "[PERSON_NAME]" at bounding box center [788, 501] width 191 height 26
click at [774, 634] on div at bounding box center [789, 641] width 161 height 24
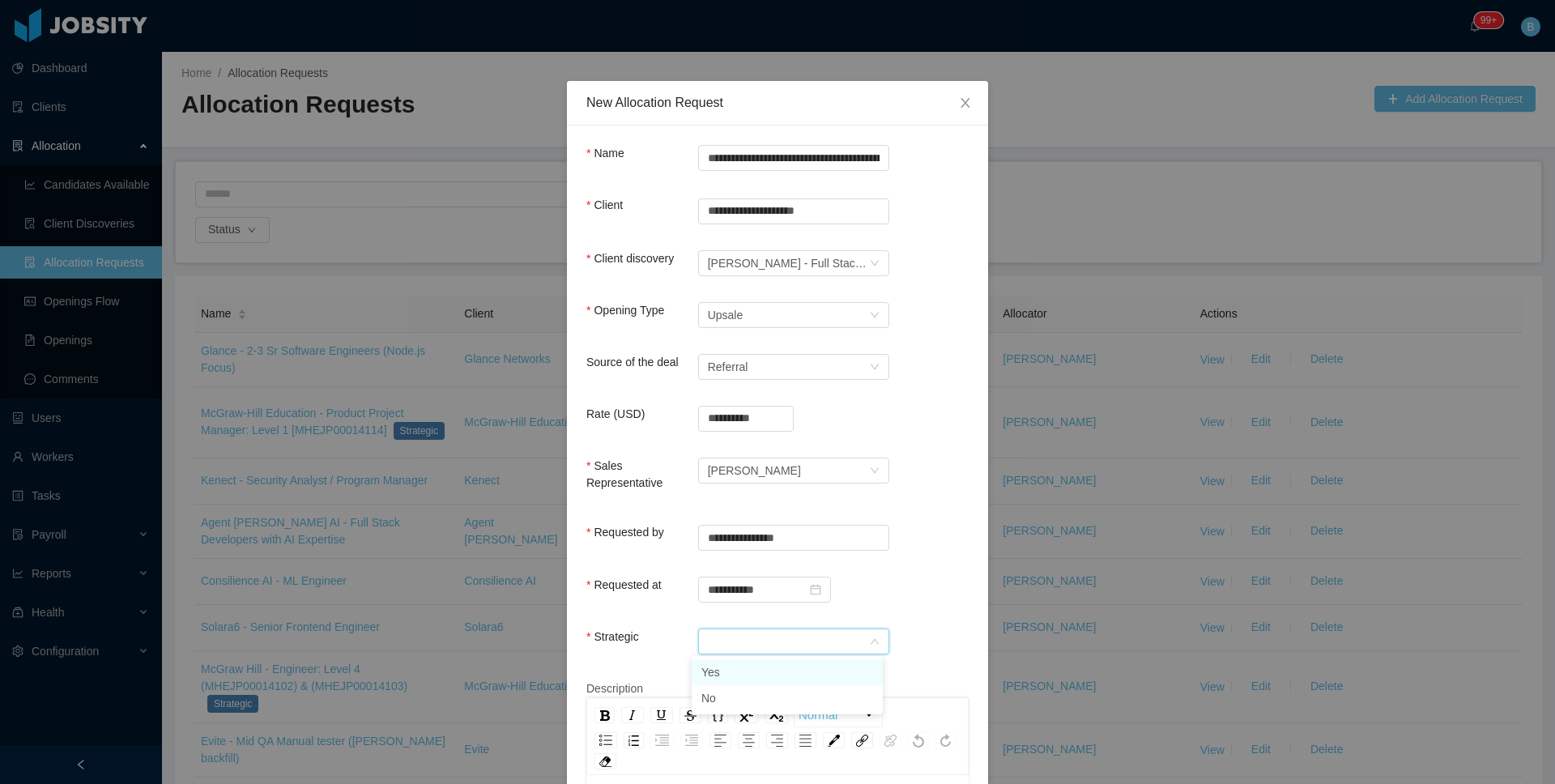
click at [715, 673] on li "Yes" at bounding box center [788, 672] width 191 height 26
click at [789, 643] on div "Yes" at bounding box center [789, 641] width 161 height 24
click at [776, 694] on li "No" at bounding box center [788, 697] width 191 height 26
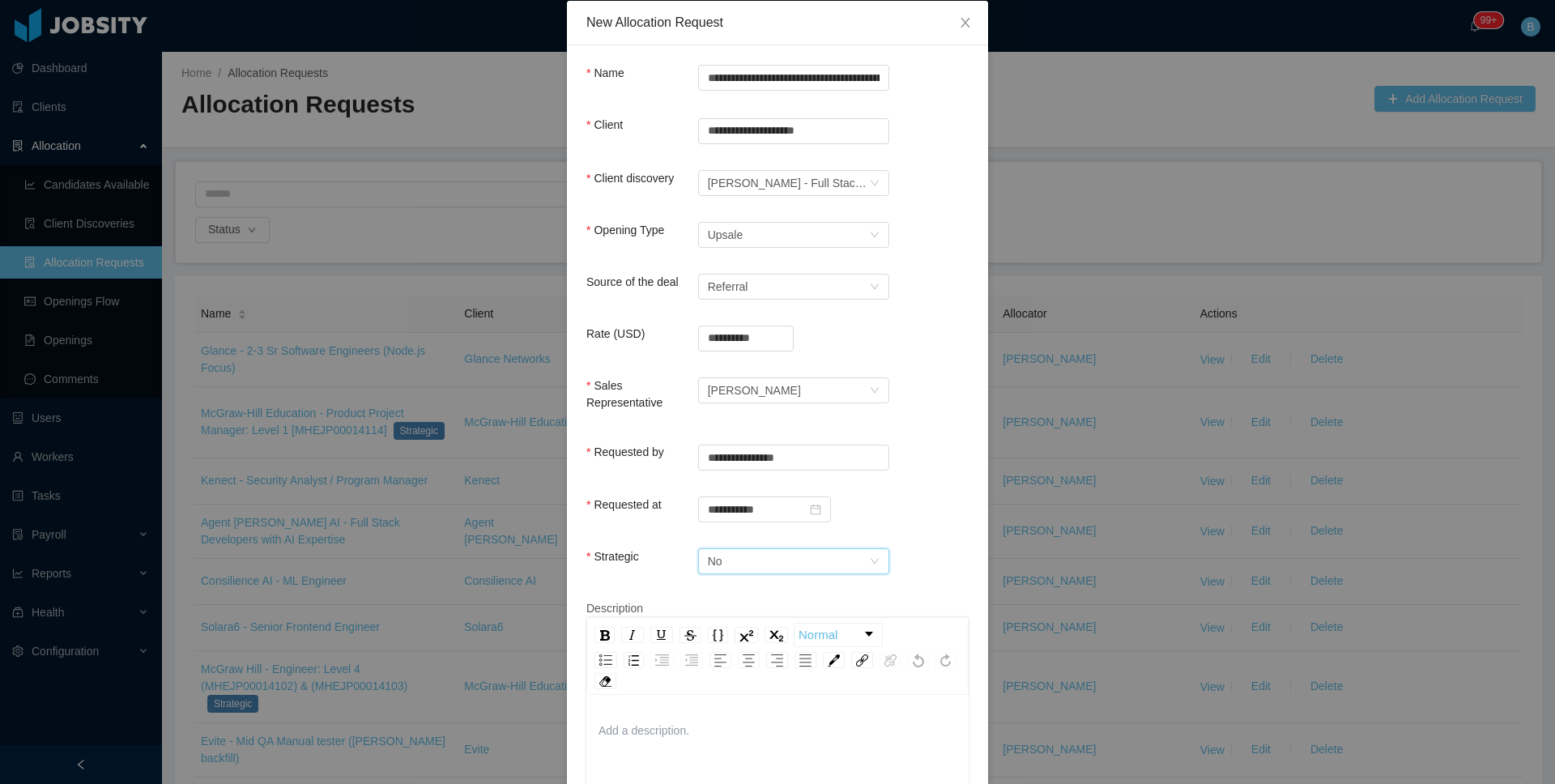
scroll to position [173, 0]
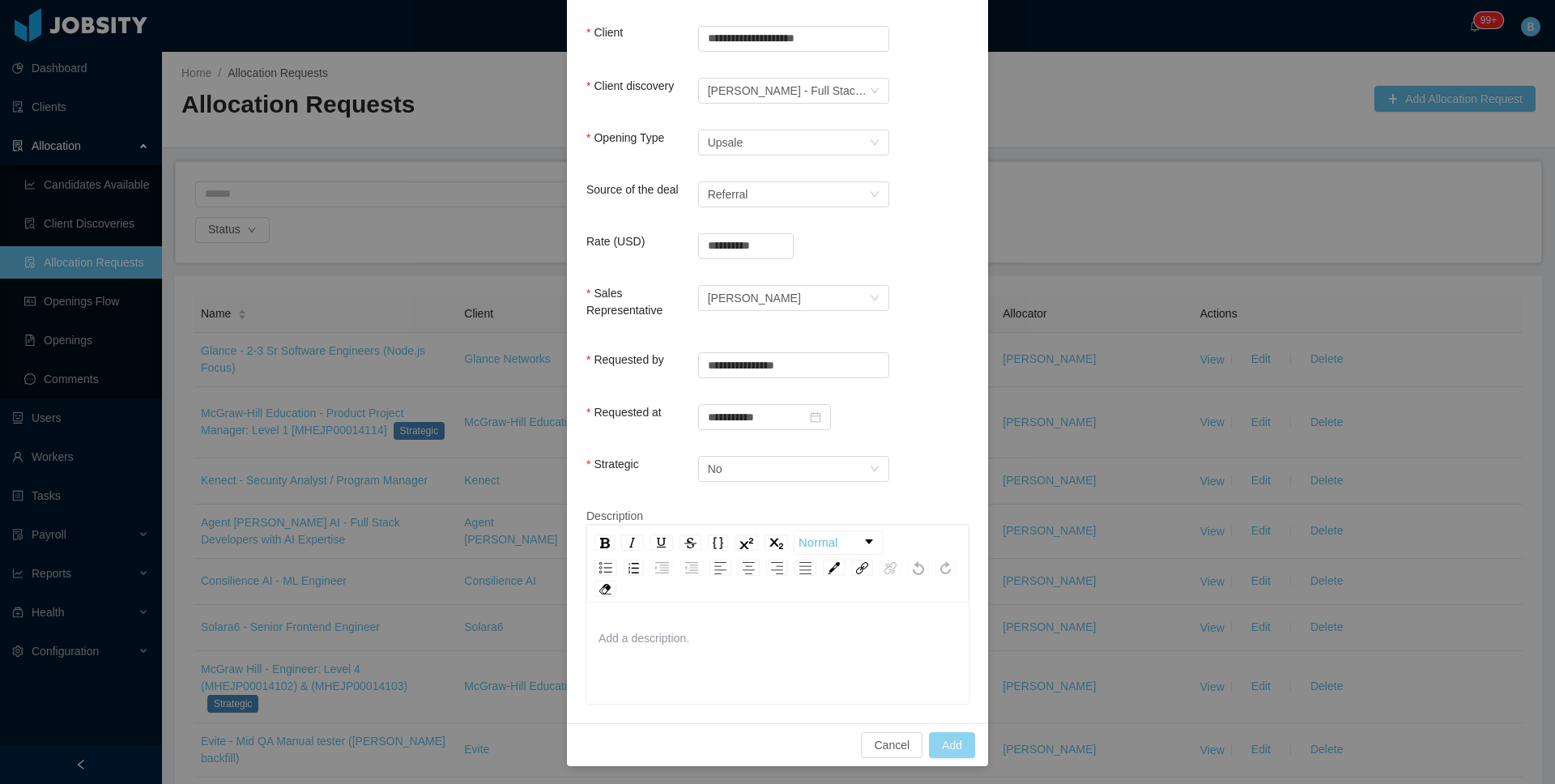
click at [933, 737] on button "Add" at bounding box center [952, 744] width 46 height 26
